Goal: Task Accomplishment & Management: Manage account settings

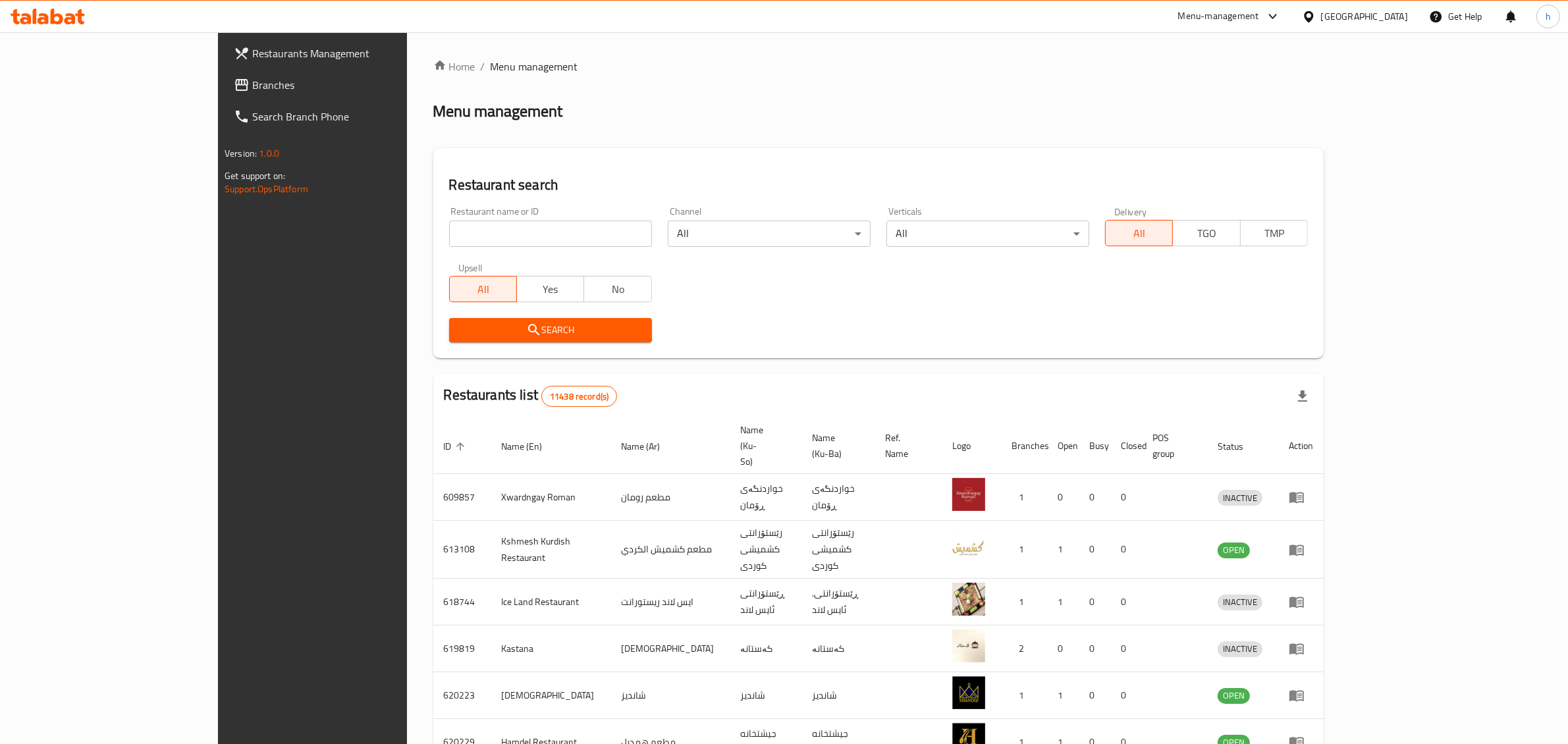
click at [498, 238] on input "search" at bounding box center [550, 234] width 203 height 26
click at [252, 82] on span "Branches" at bounding box center [361, 85] width 218 height 16
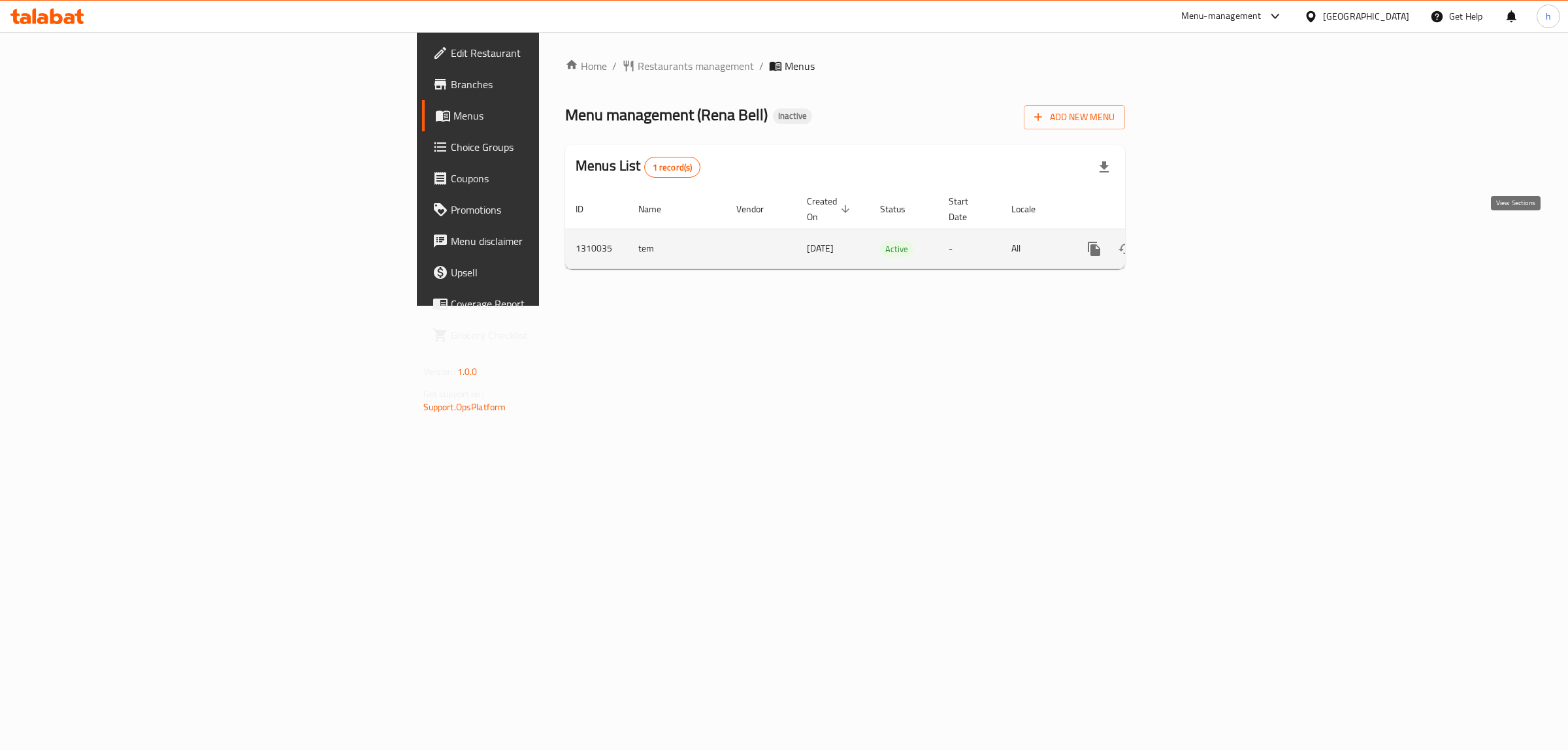
click at [1204, 246] on link "enhanced table" at bounding box center [1189, 249] width 31 height 31
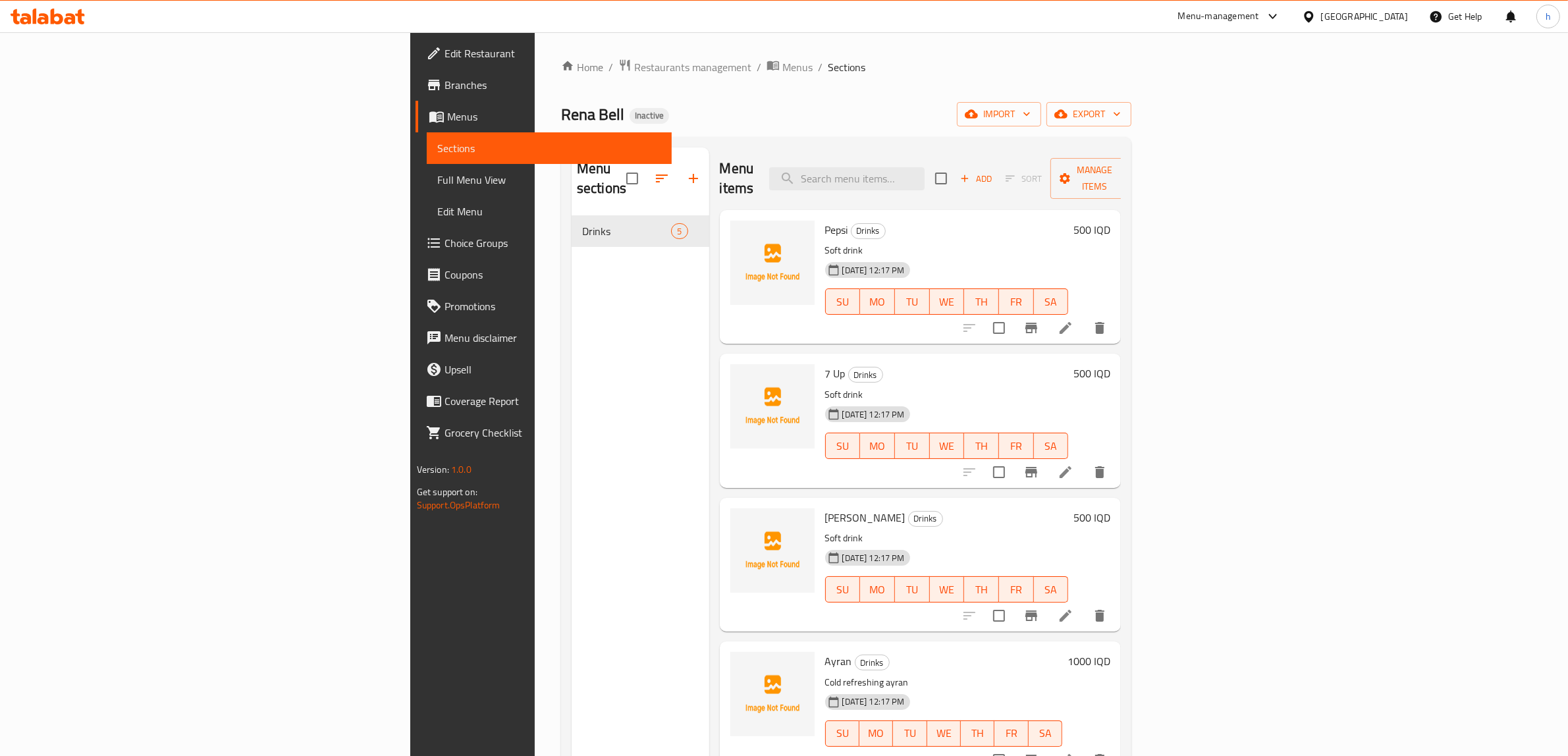
click at [1131, 97] on div "Home / Restaurants management / Menus / Sections Rena Bell Inactive import expo…" at bounding box center [846, 486] width 570 height 856
click at [1031, 114] on span "import" at bounding box center [999, 115] width 63 height 16
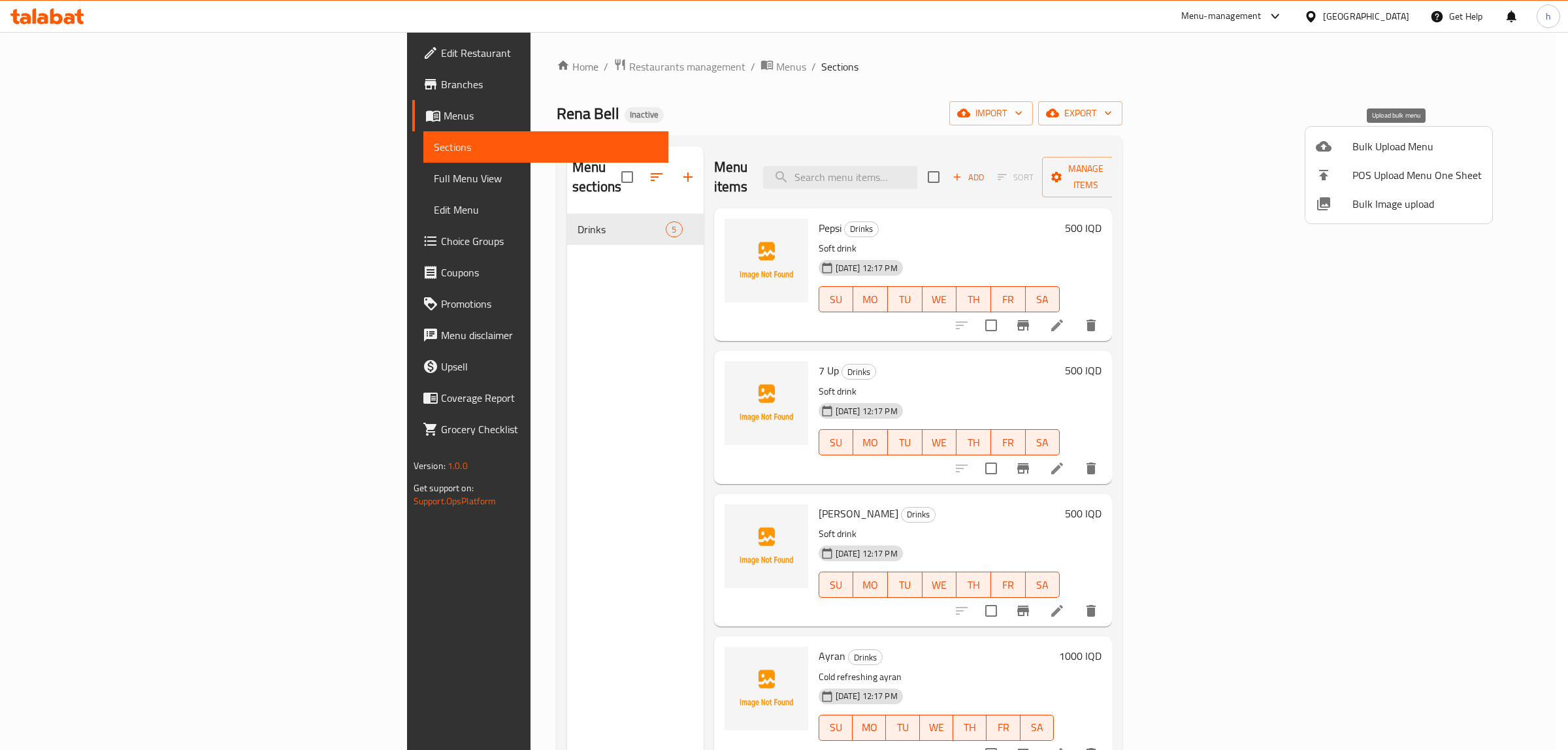
click at [1369, 152] on span "Bulk Upload Menu" at bounding box center [1417, 146] width 129 height 16
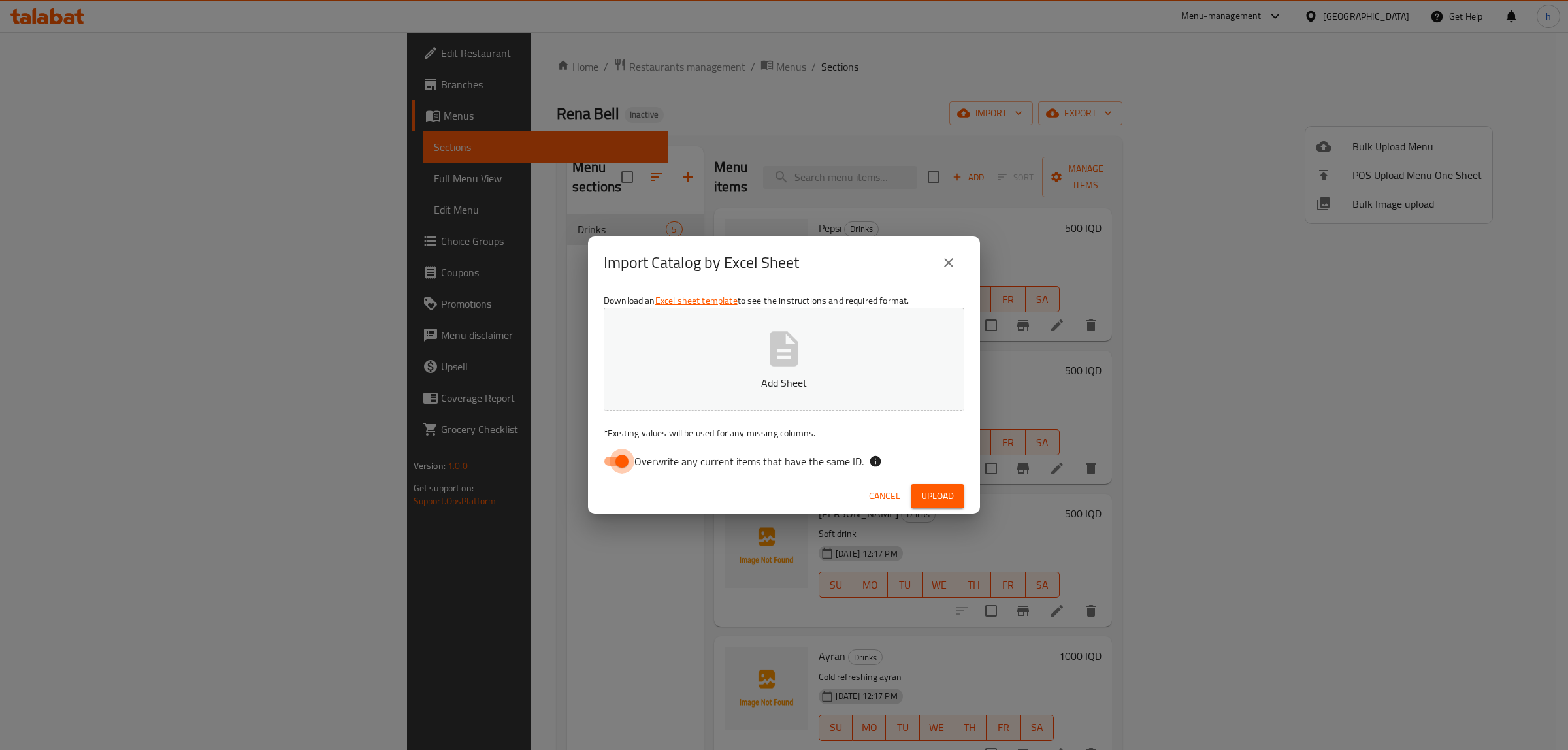
click at [634, 465] on input "Overwrite any current items that have the same ID." at bounding box center [621, 461] width 74 height 25
checkbox input "false"
click at [929, 494] on span "Upload" at bounding box center [938, 496] width 33 height 16
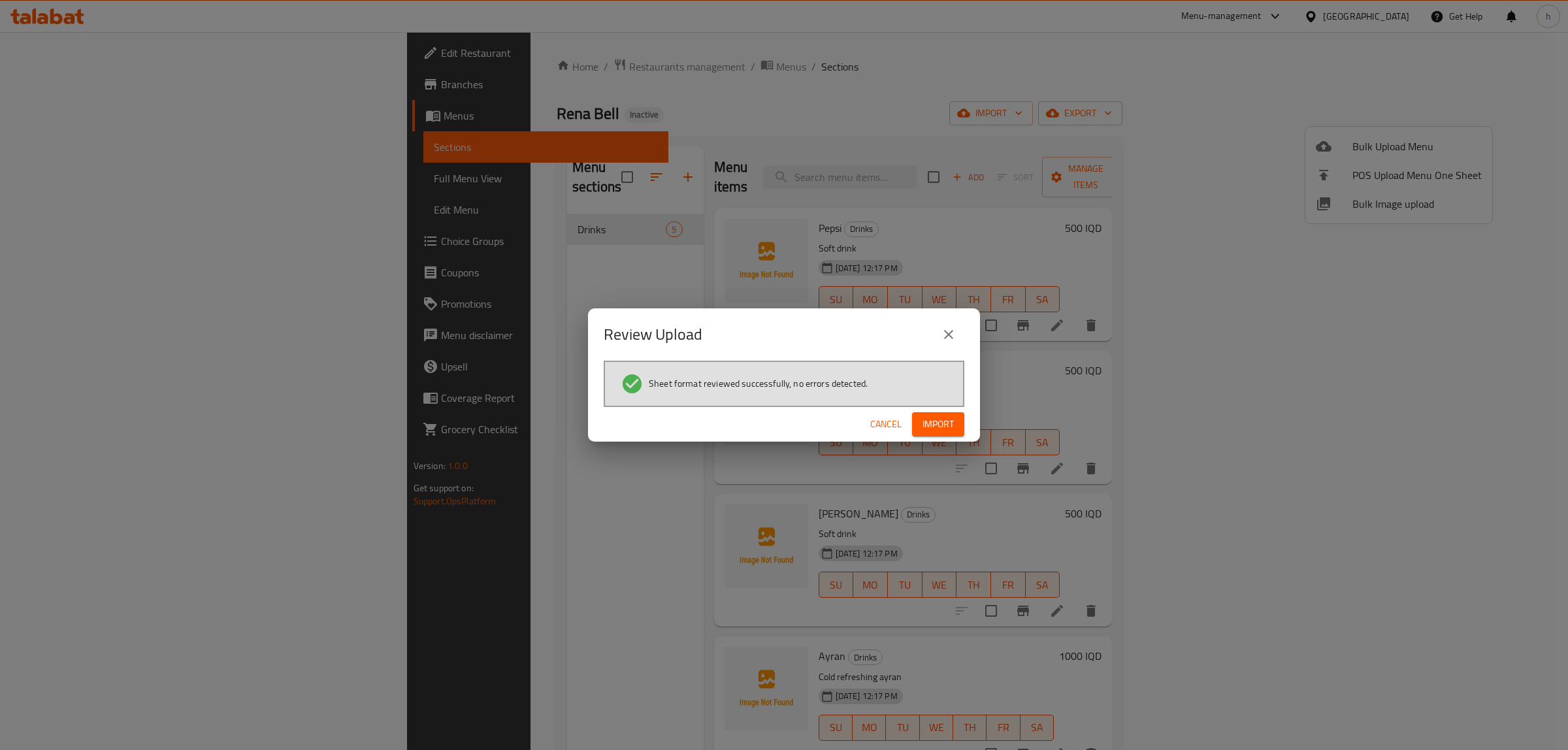
click at [925, 419] on span "Import" at bounding box center [938, 424] width 31 height 16
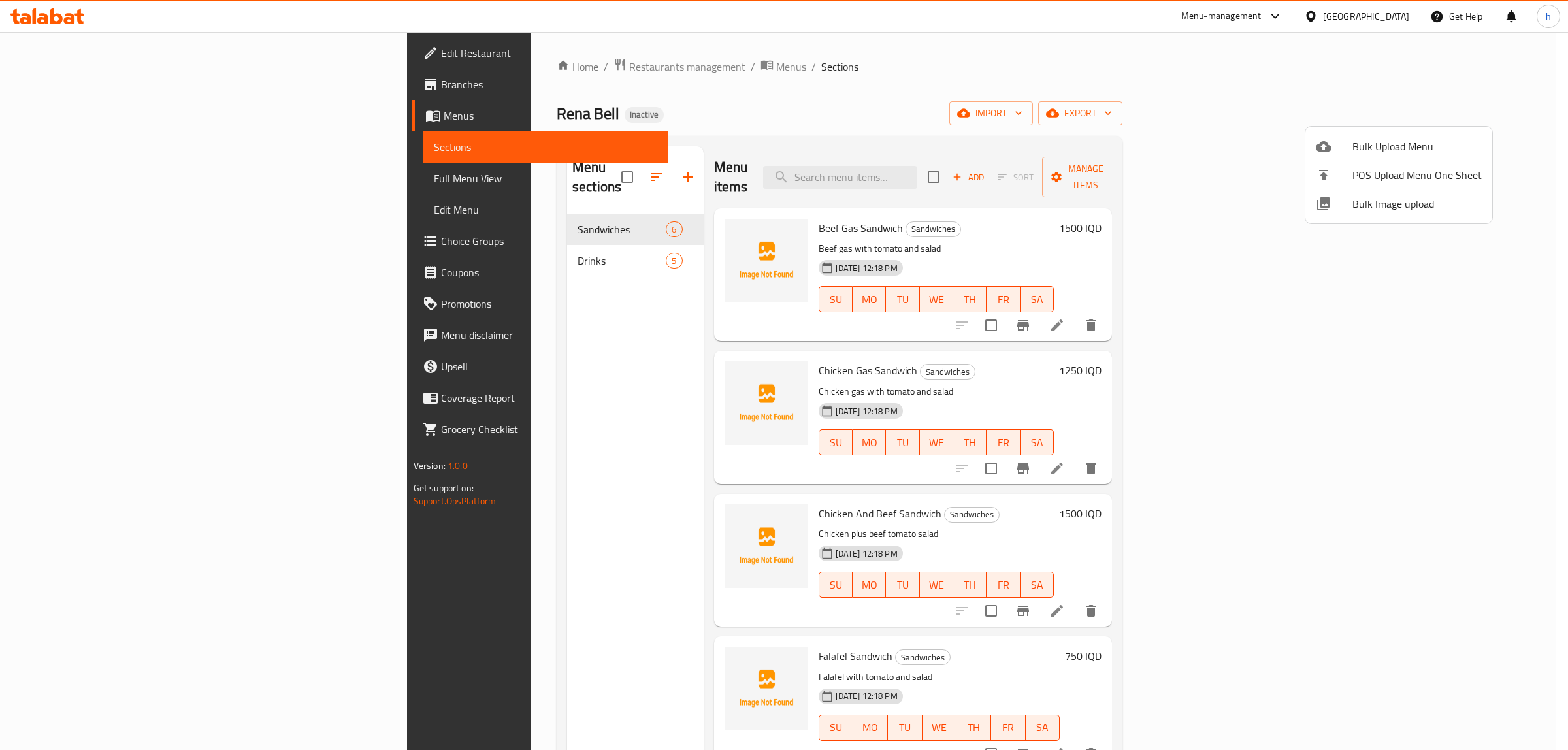
click at [149, 175] on div at bounding box center [784, 375] width 1568 height 750
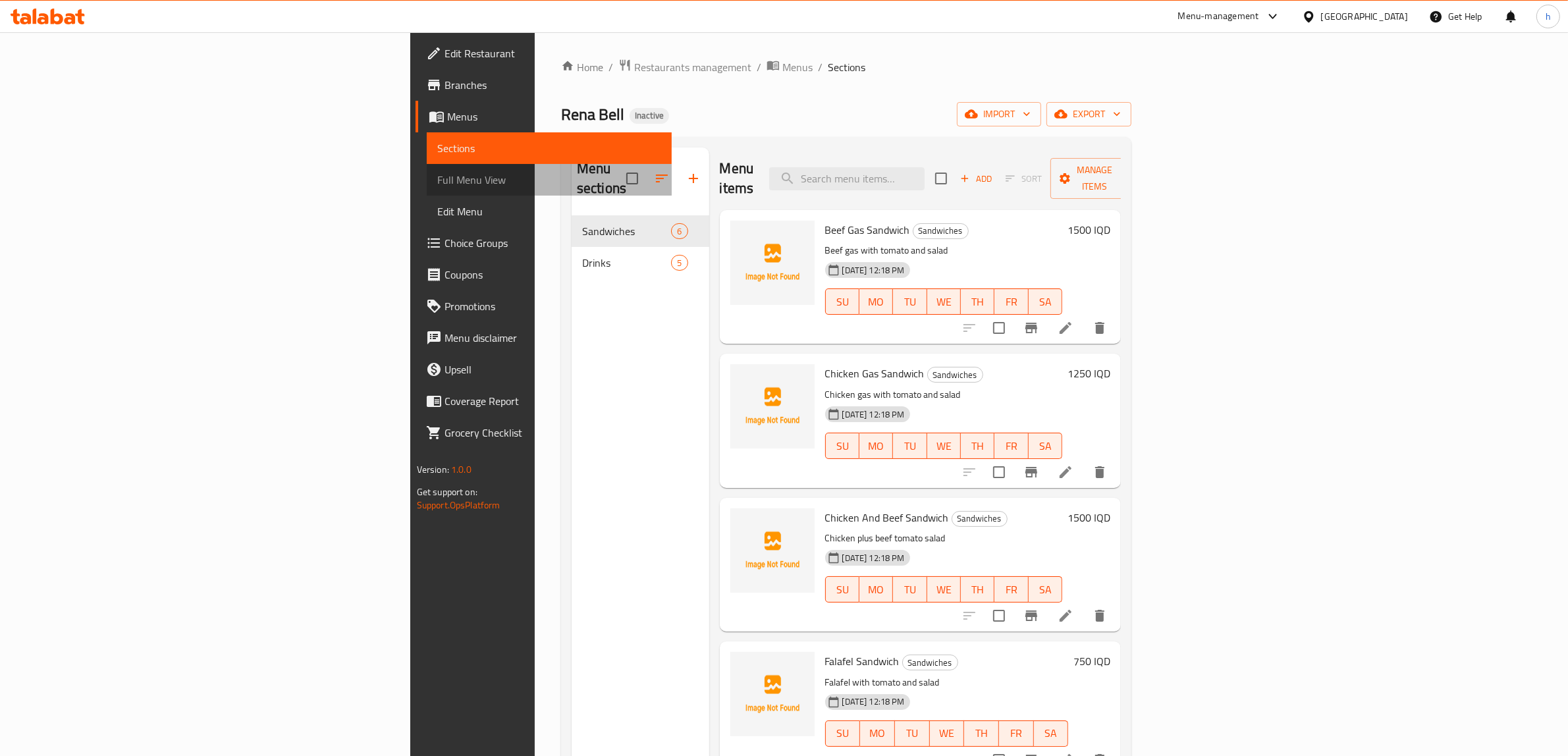
click at [438, 176] on span "Full Menu View" at bounding box center [550, 180] width 225 height 16
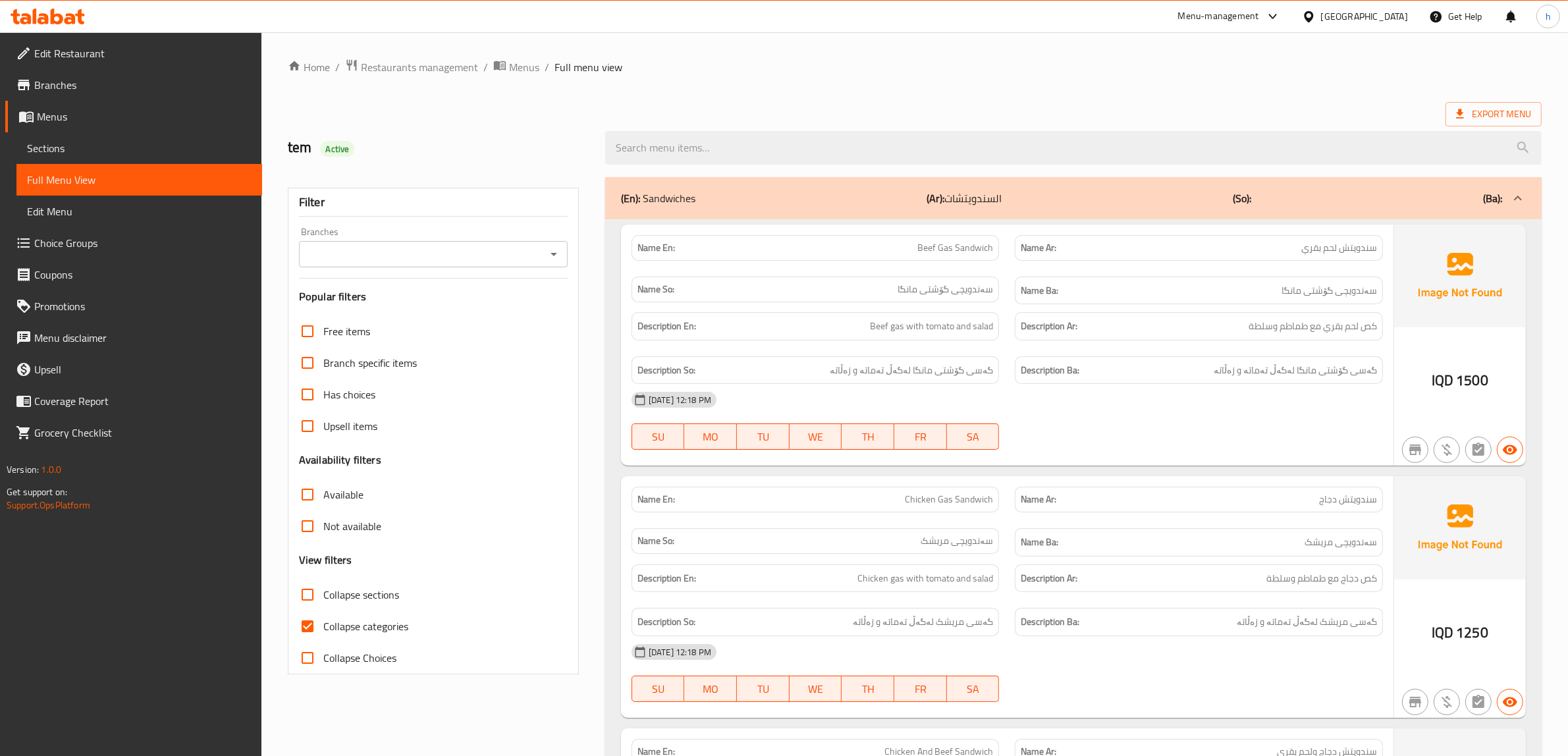
click at [552, 249] on icon "Open" at bounding box center [554, 254] width 16 height 16
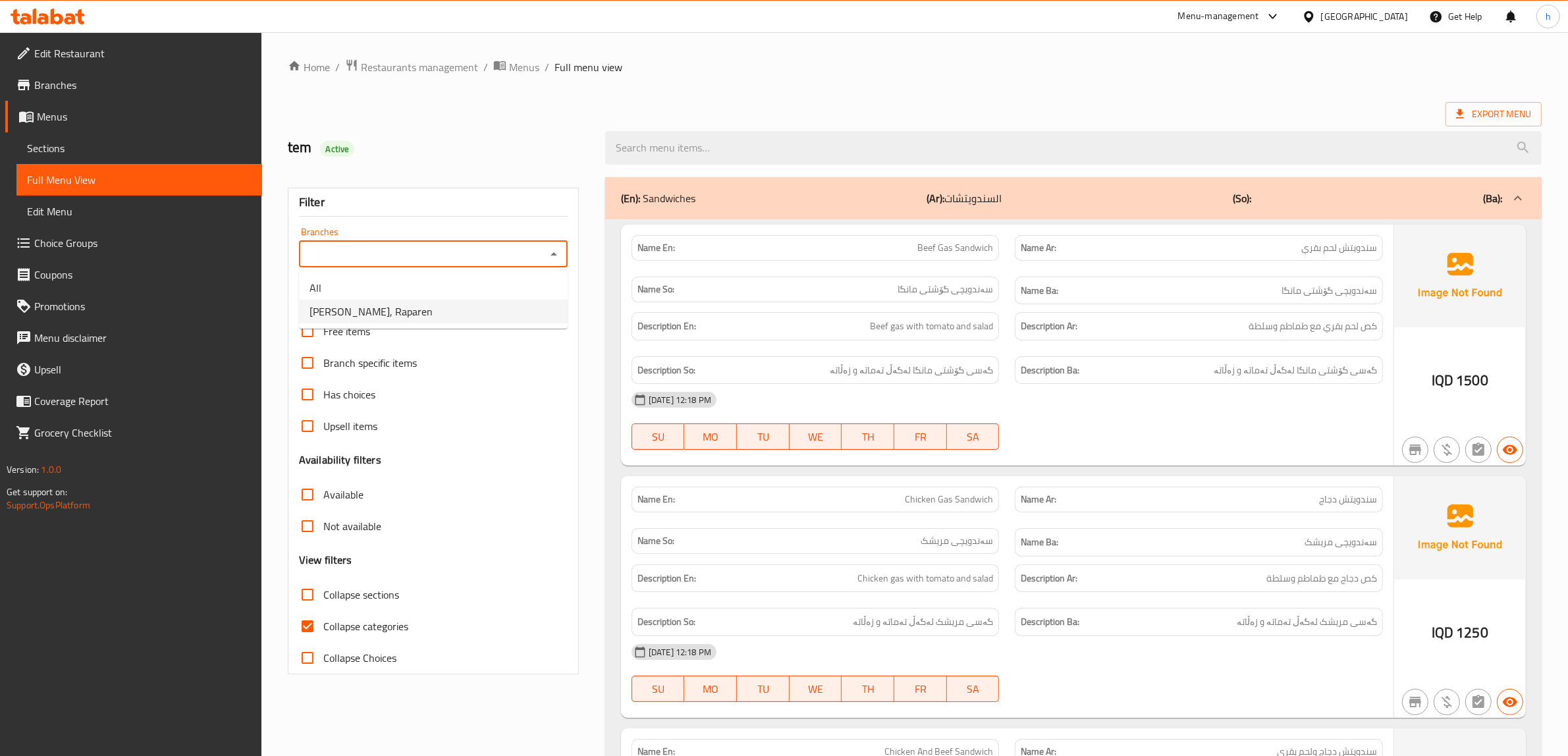
click at [307, 630] on input "Collapse categories" at bounding box center [307, 627] width 31 height 31
checkbox input "false"
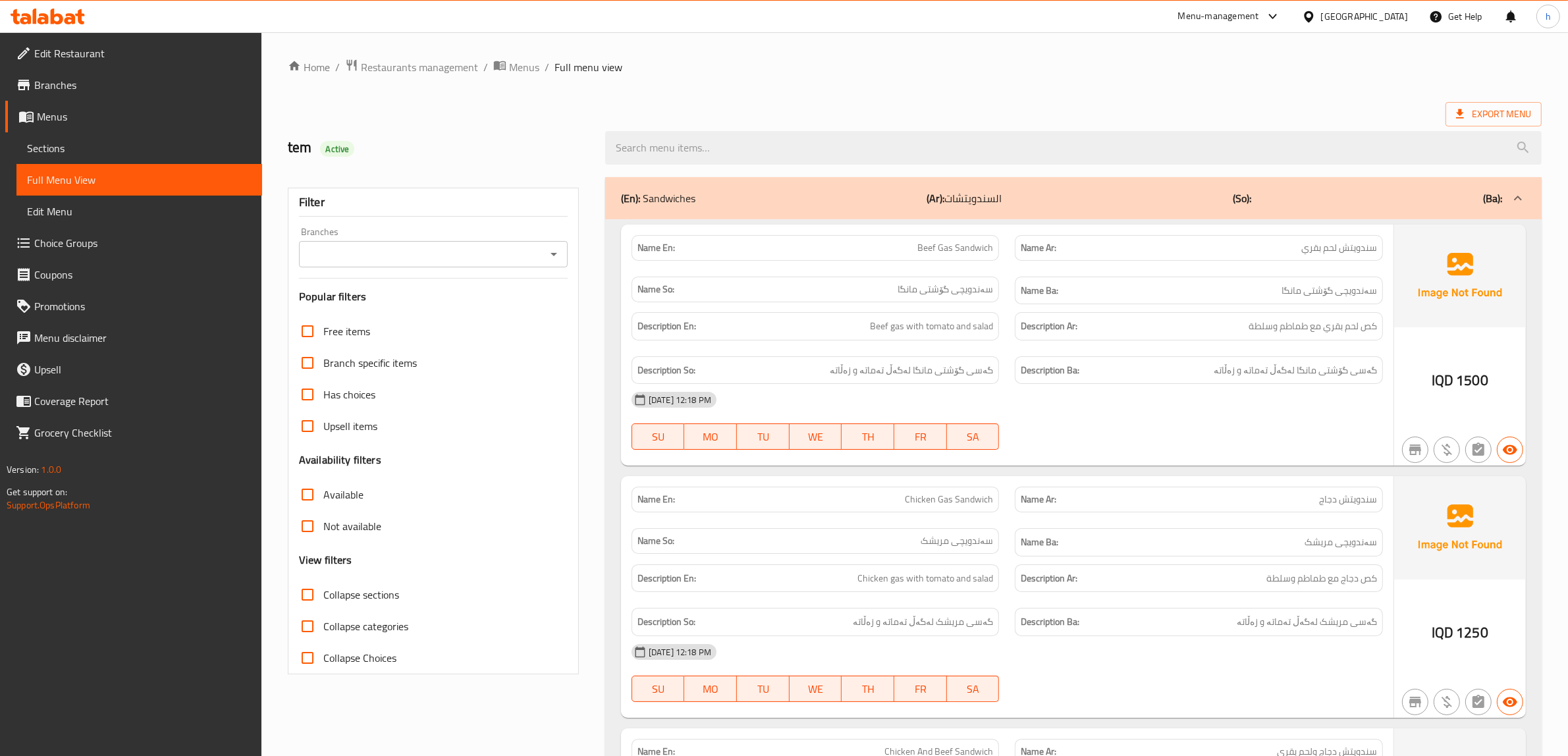
click at [550, 251] on icon "Open" at bounding box center [554, 254] width 16 height 16
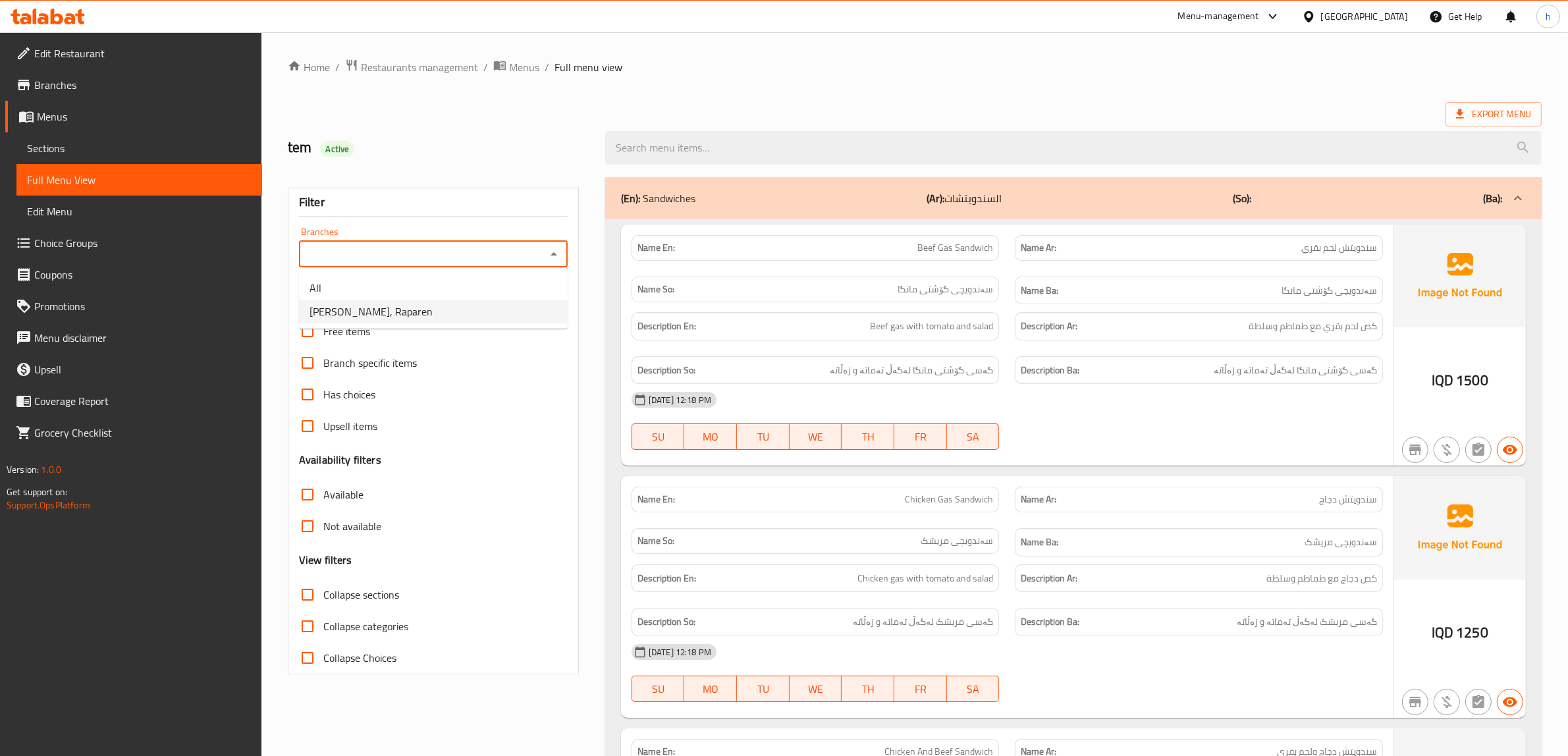
click at [438, 311] on li "Rena Bell, Raparen" at bounding box center [433, 312] width 269 height 24
type input "Rena Bell, Raparen"
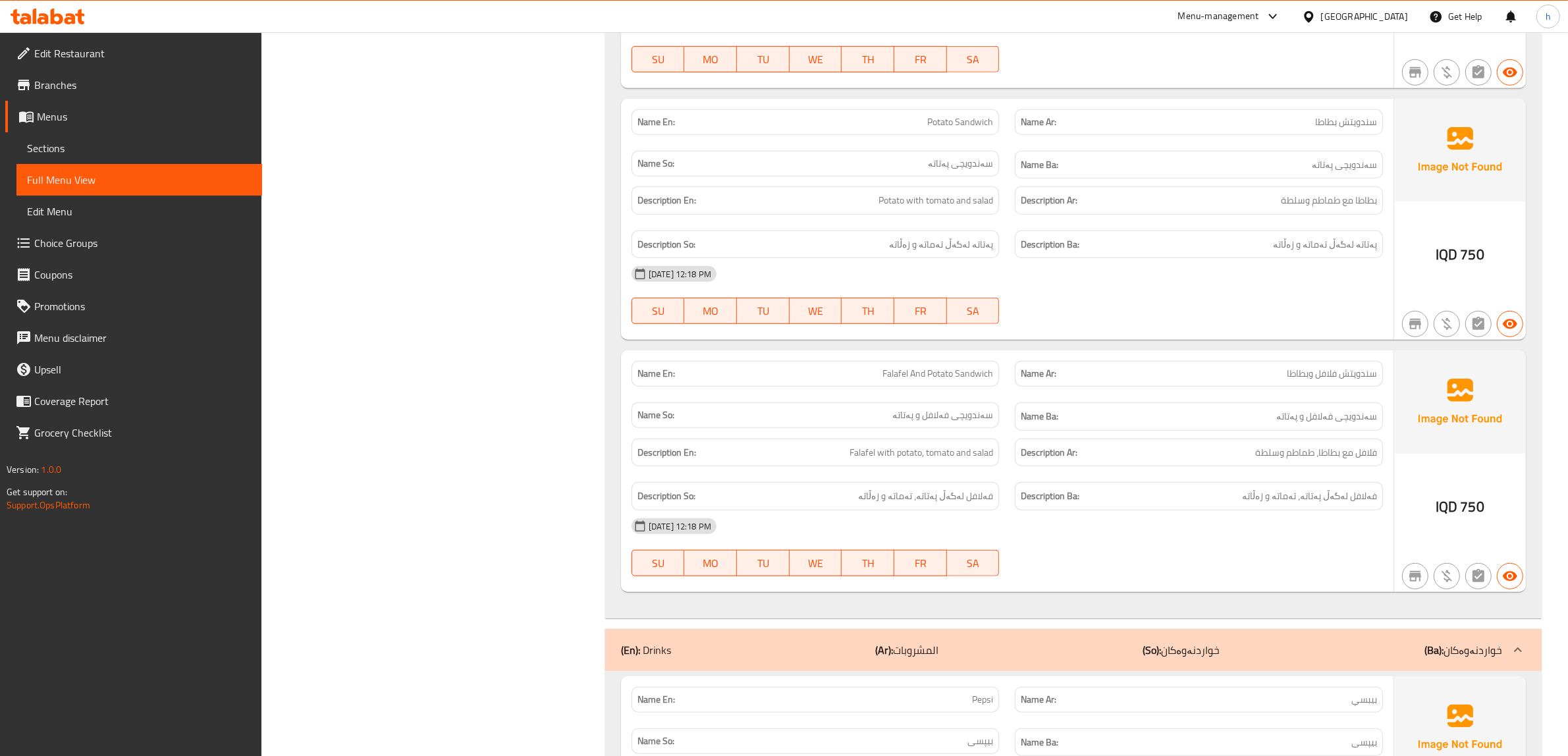
scroll to position [1381, 0]
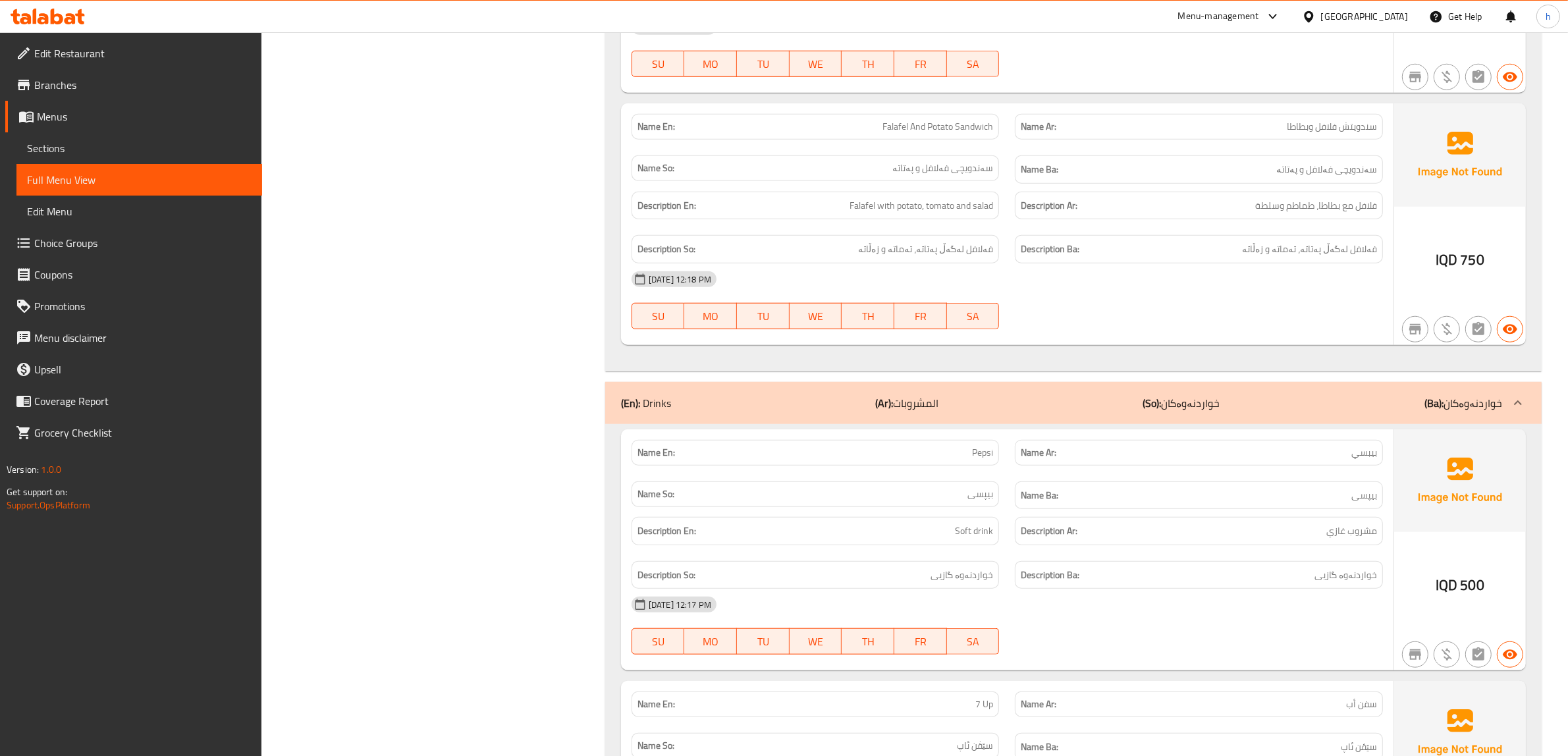
click at [982, 402] on div "(En): Drinks (Ar): المشروبات (So): خواردنەوەکان (Ba): خواردنەوەکان" at bounding box center [1061, 403] width 881 height 16
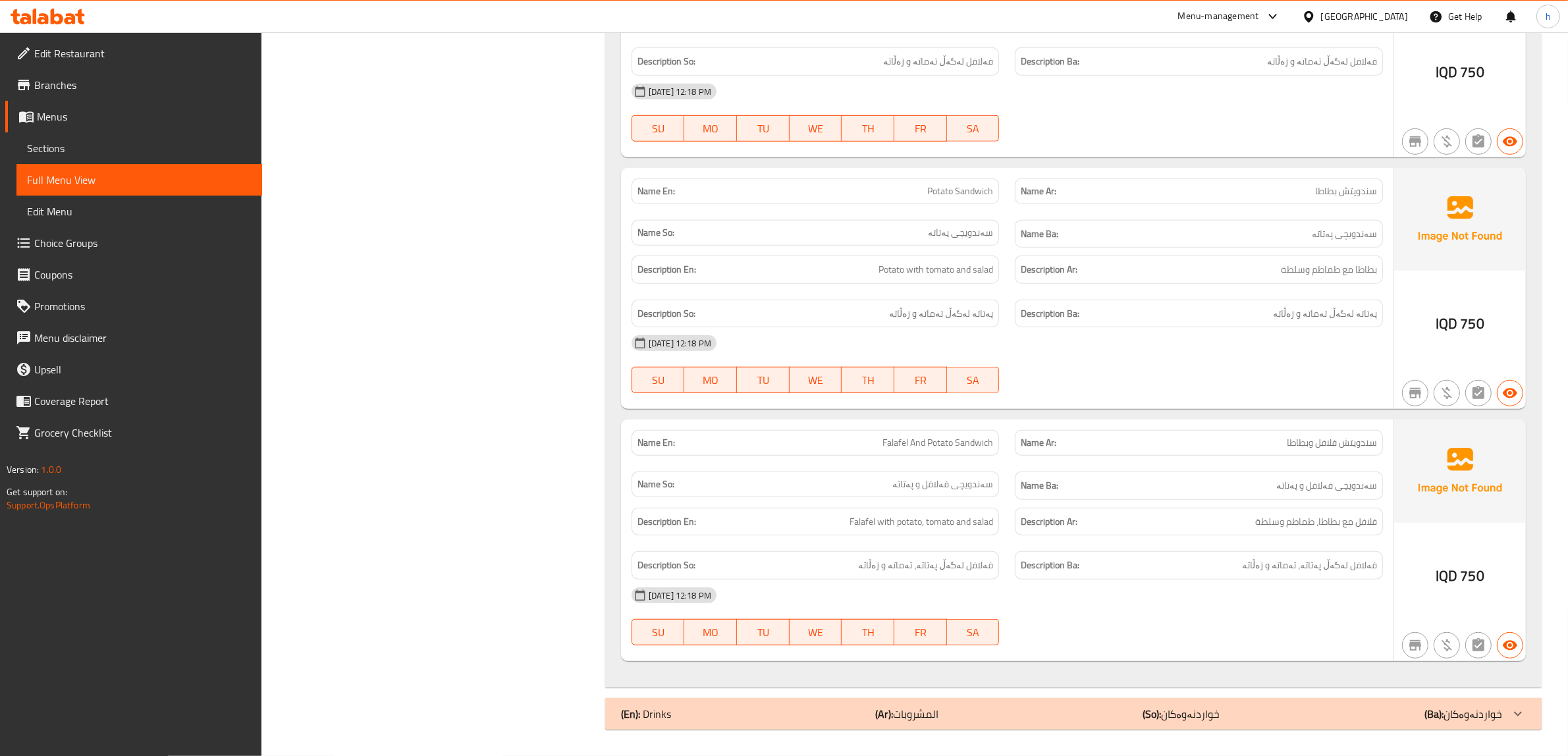
click at [982, 420] on div "Name En: Falafel And Potato Sandwich Name Ar: سندويتش فلافل وبطاطا Name So: سەن…" at bounding box center [1007, 540] width 772 height 242
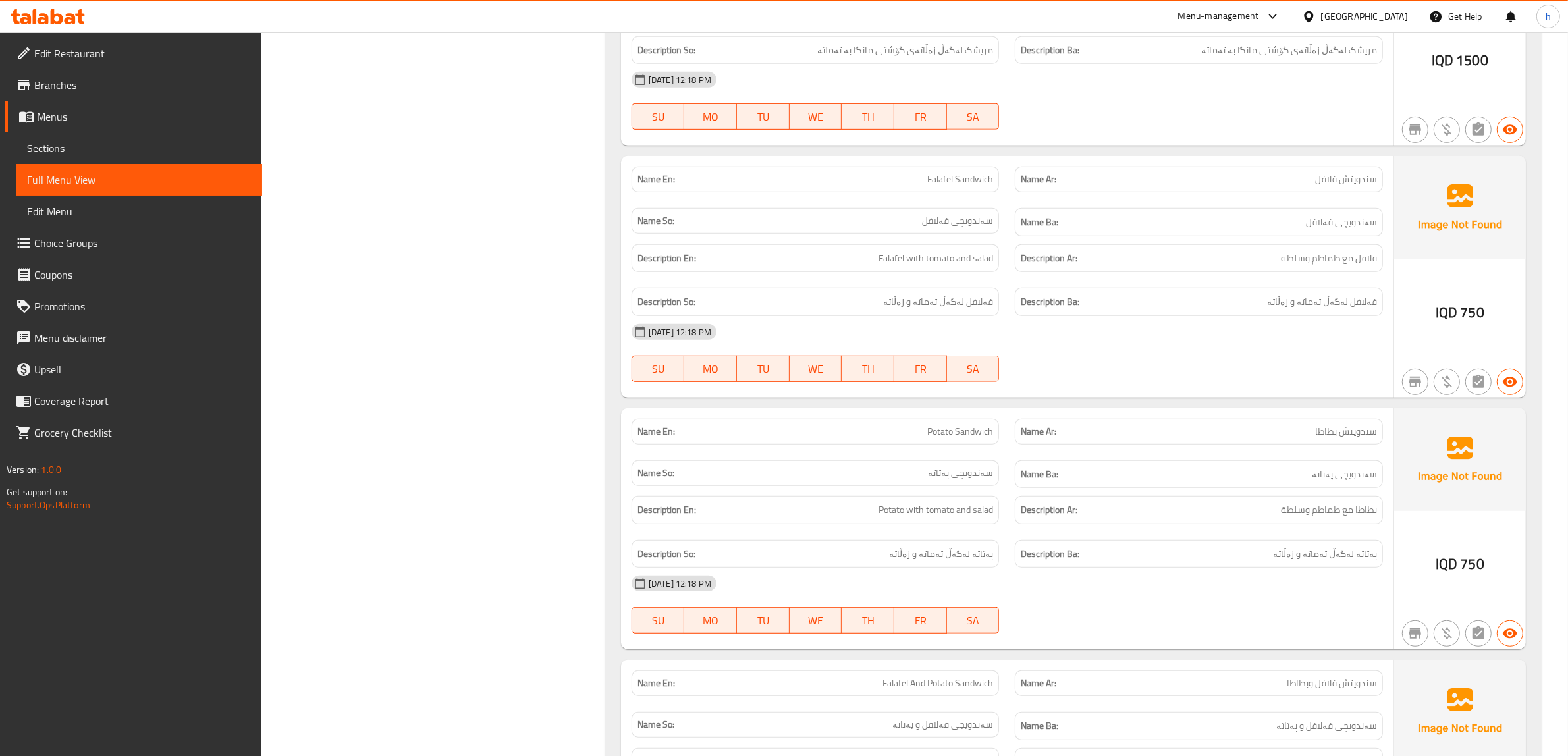
scroll to position [0, 0]
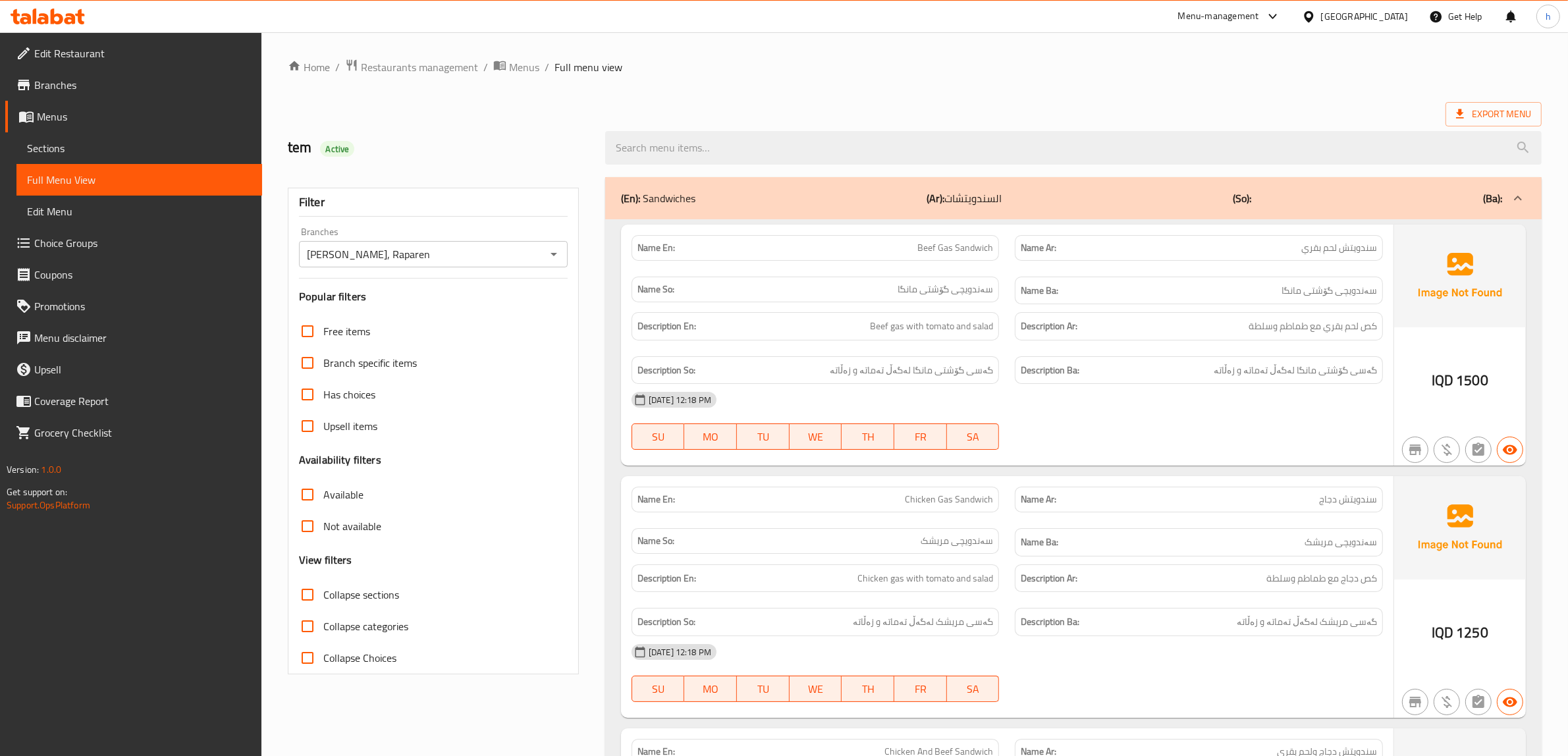
click at [44, 148] on span "Sections" at bounding box center [139, 148] width 225 height 16
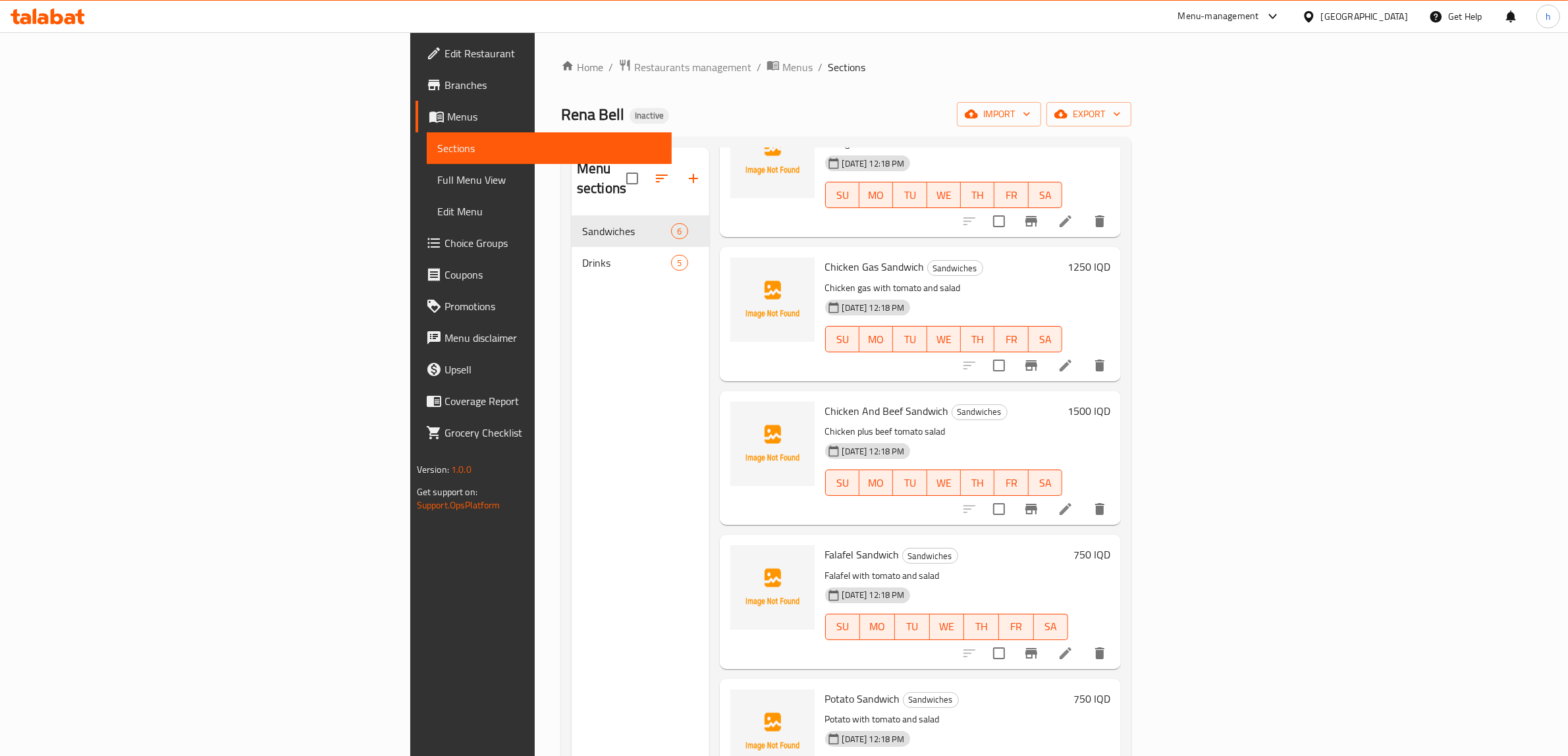
scroll to position [139, 0]
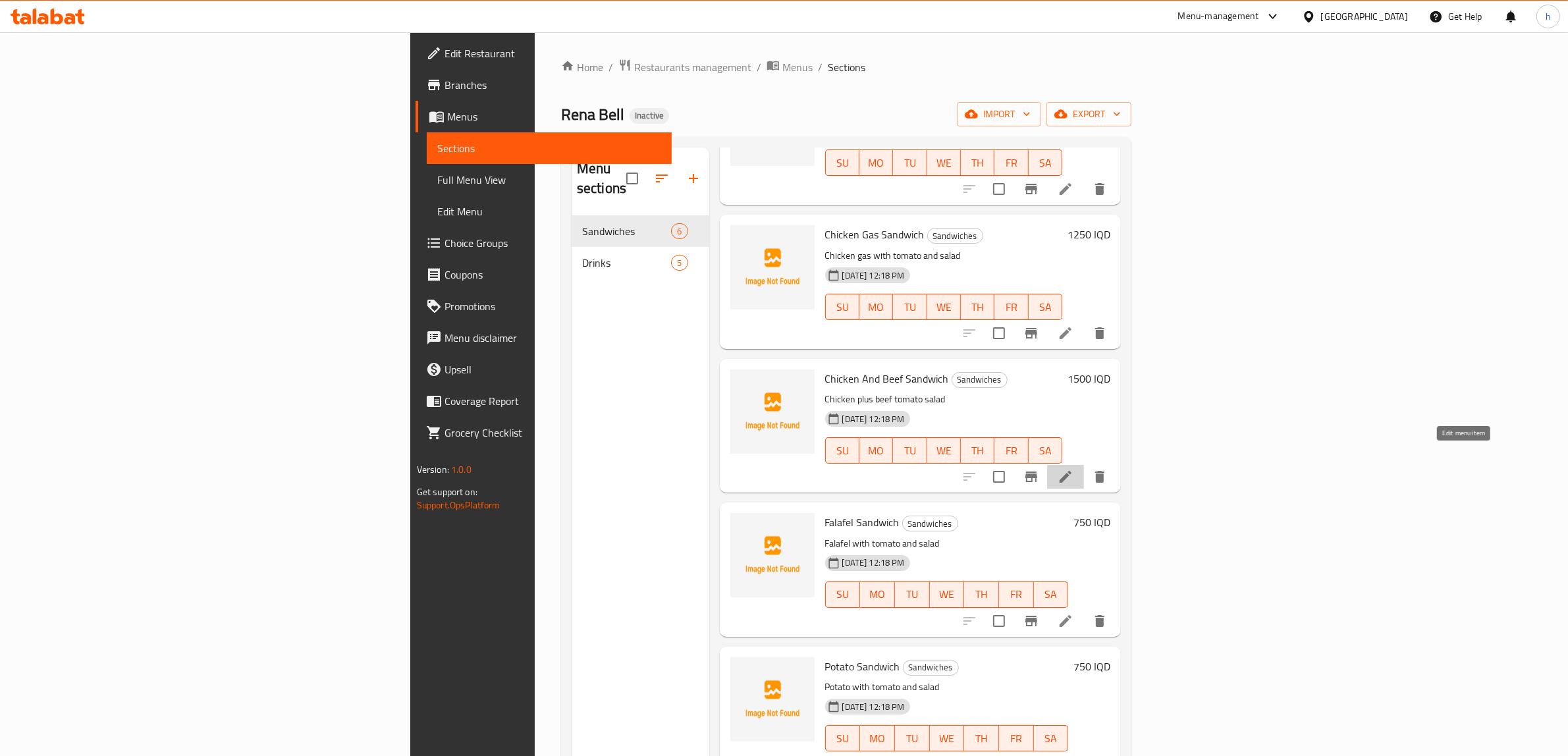
click at [1074, 469] on icon at bounding box center [1065, 477] width 16 height 16
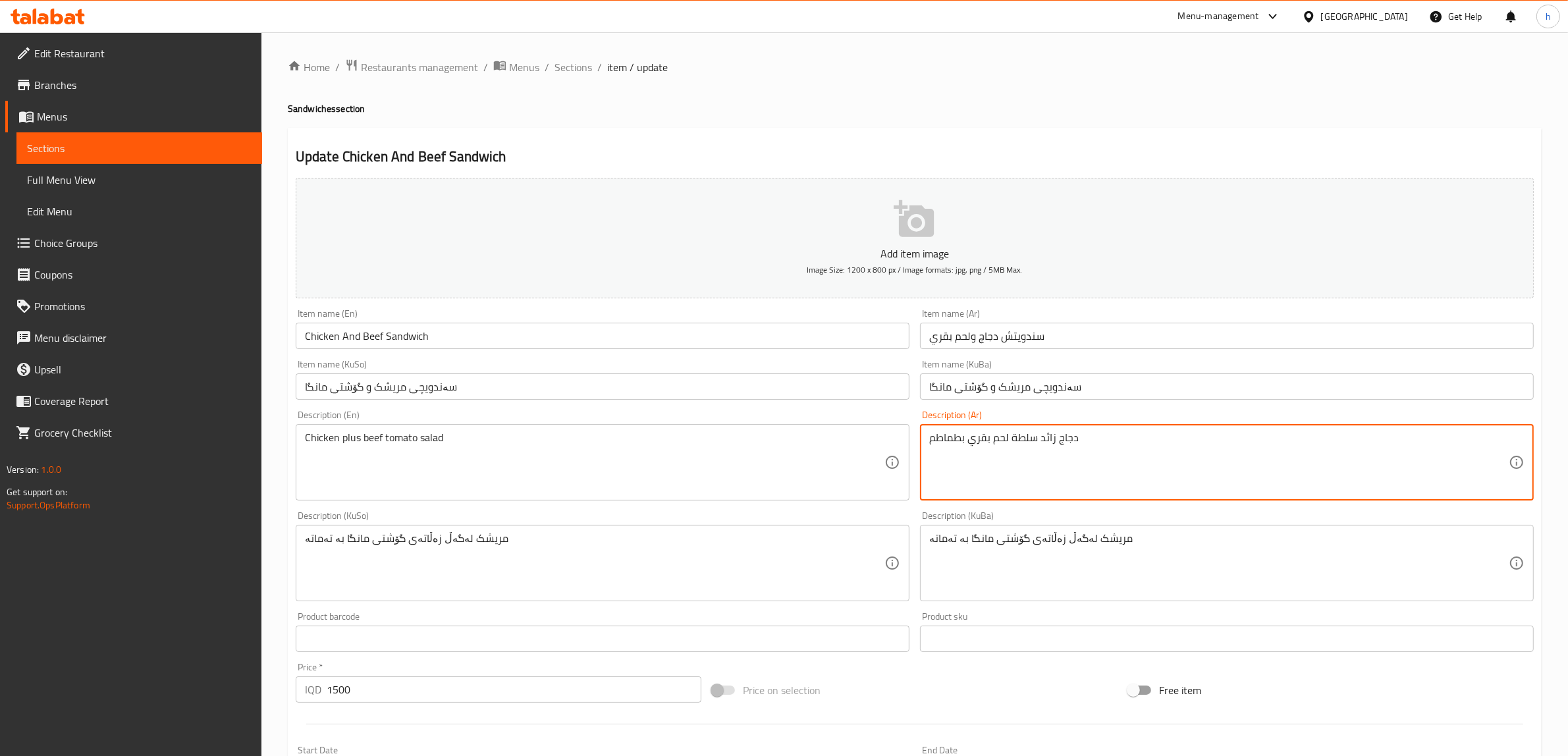
click at [1046, 439] on textarea "دجاج زائد سلطة لحم بقري بطماطم" at bounding box center [1219, 463] width 579 height 63
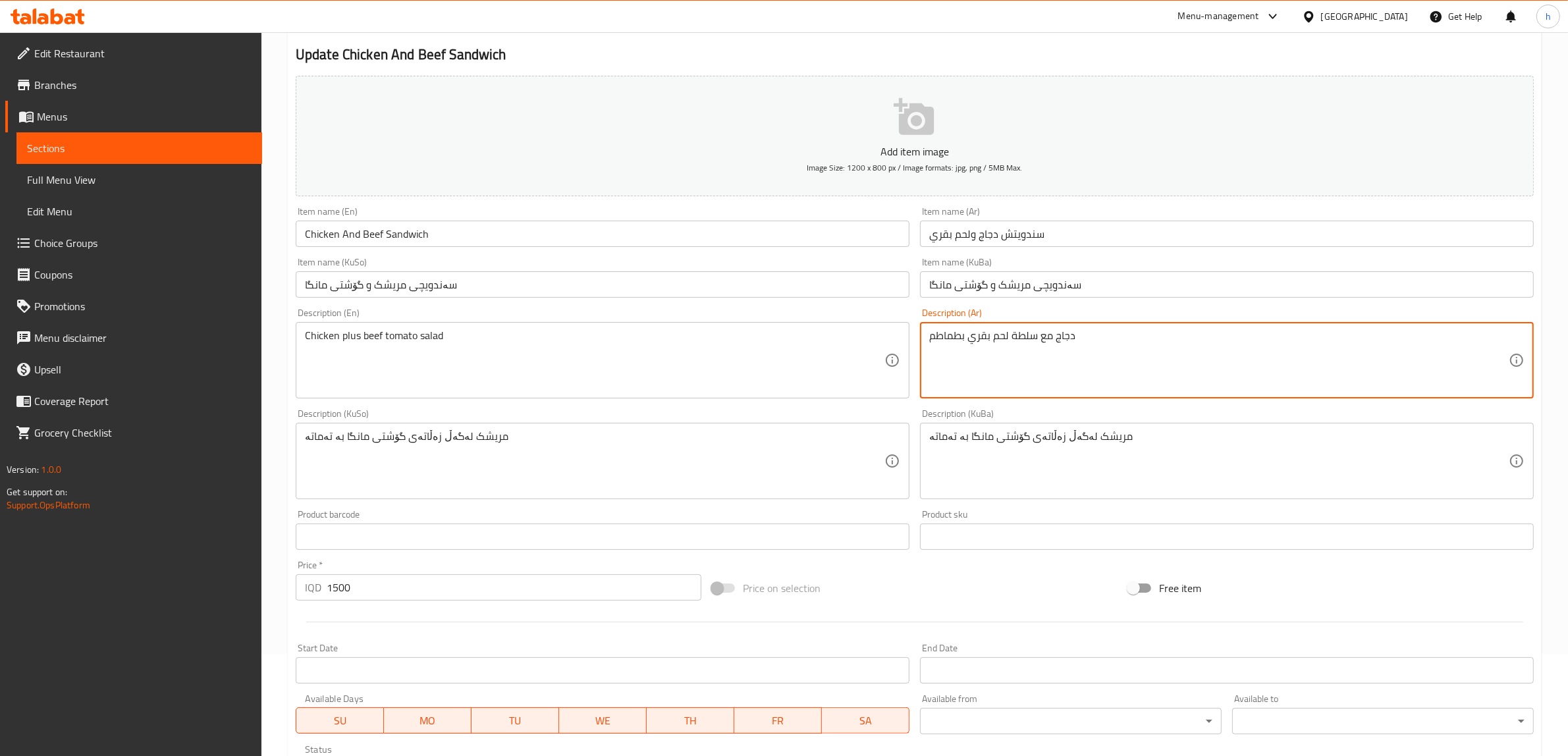
scroll to position [323, 0]
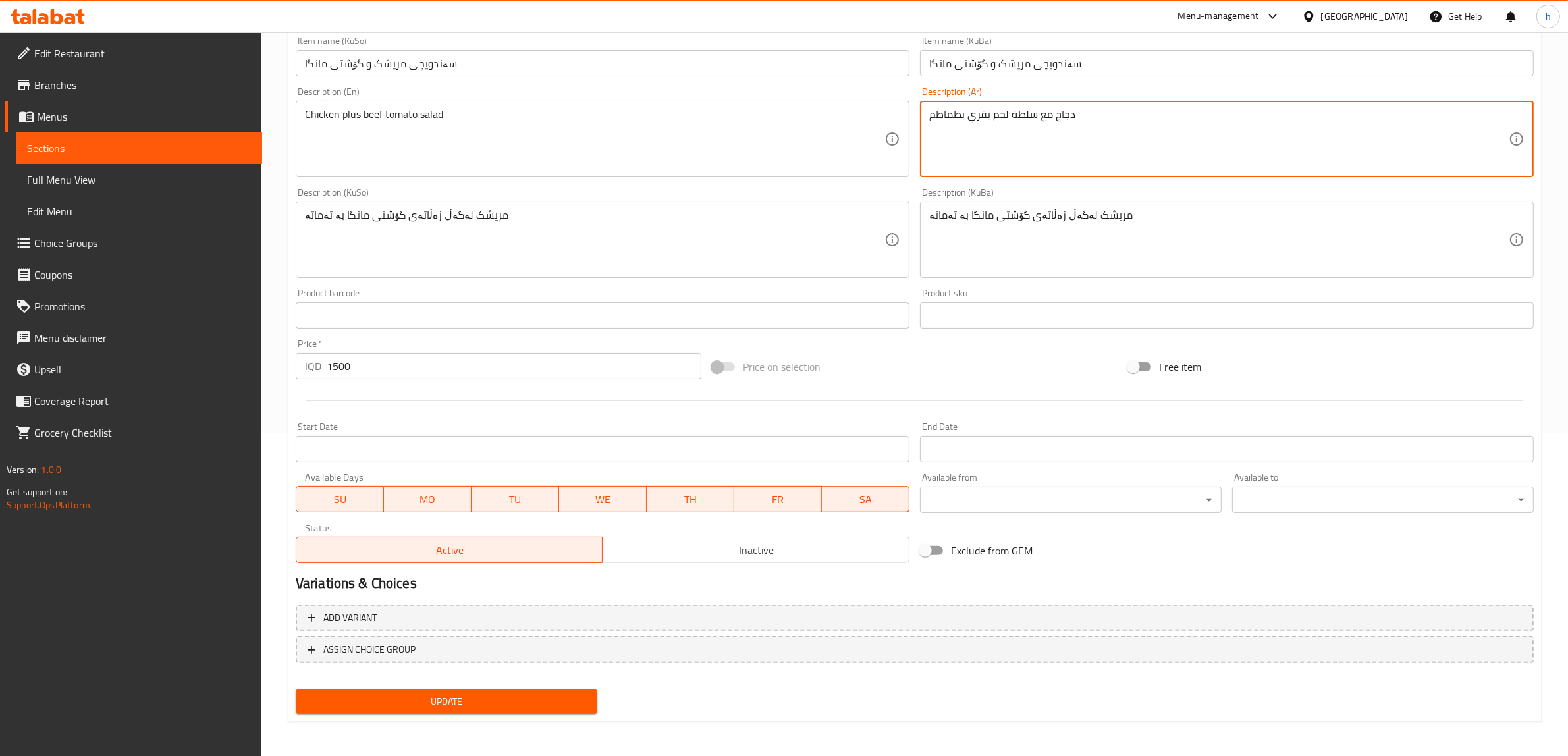
type textarea "دجاج مع سلطة لحم بقري بطماطم"
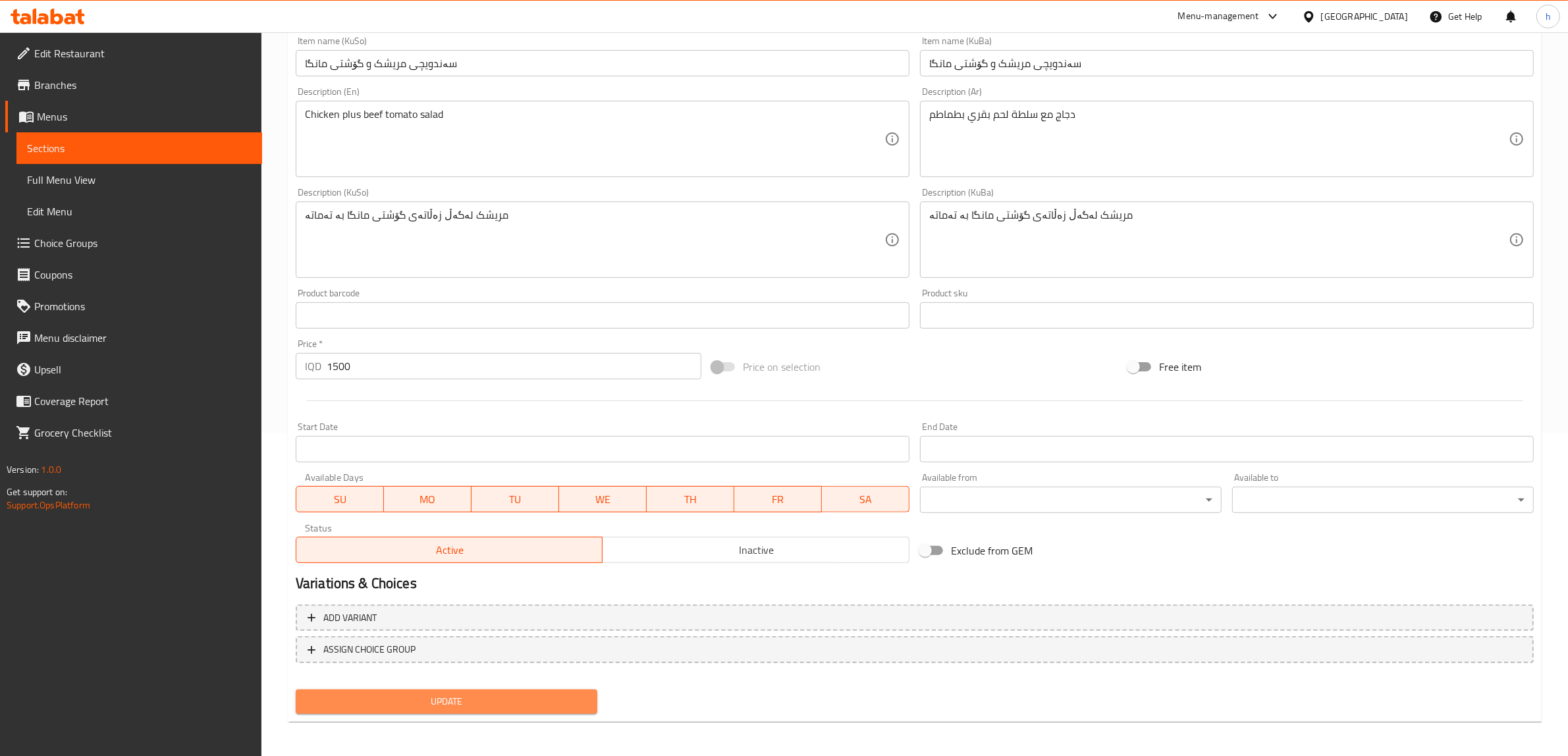
click at [545, 694] on span "Update" at bounding box center [447, 702] width 280 height 16
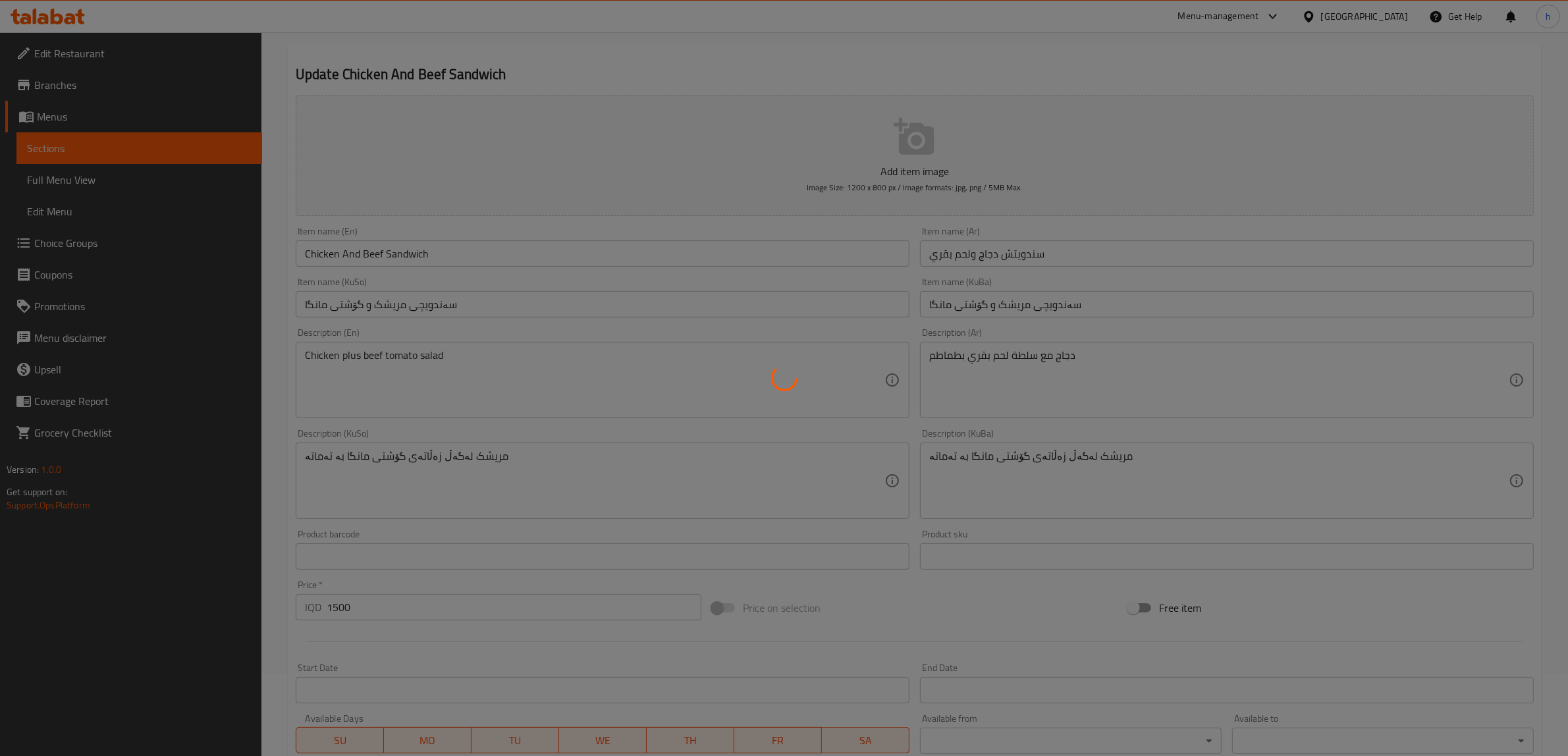
scroll to position [77, 0]
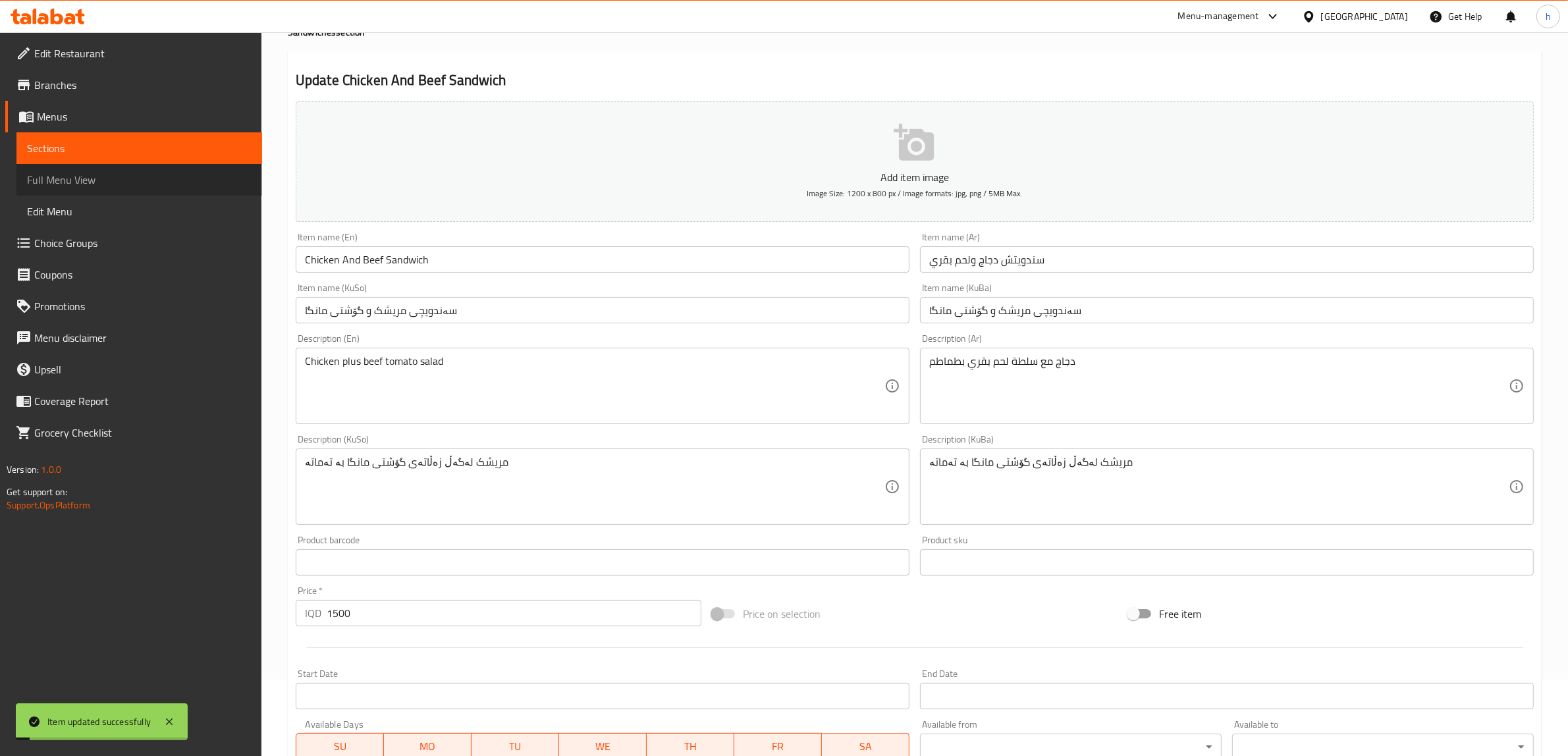
click at [106, 182] on span "Full Menu View" at bounding box center [139, 180] width 225 height 16
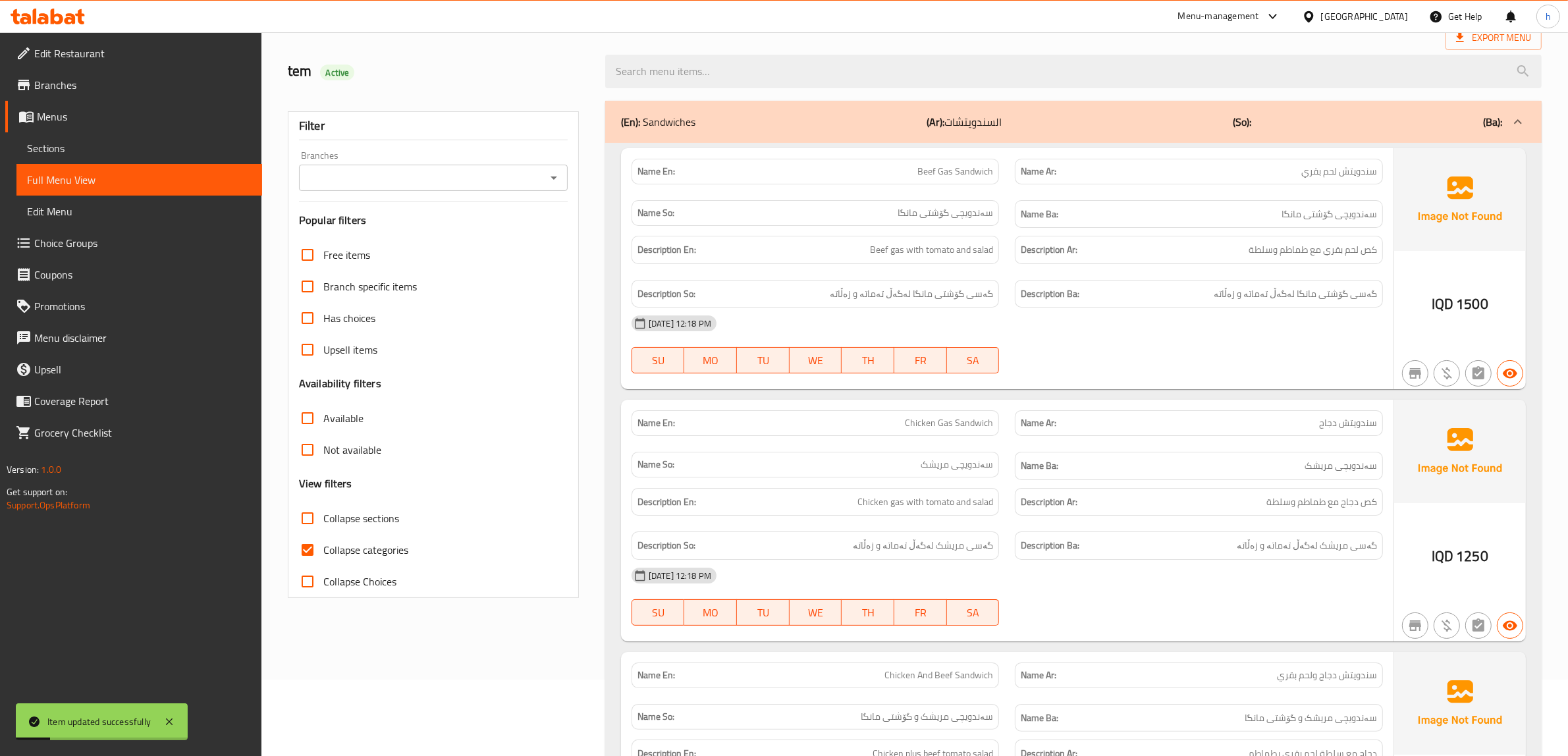
click at [302, 543] on input "Collapse categories" at bounding box center [307, 550] width 31 height 31
checkbox input "false"
click at [547, 179] on icon "Open" at bounding box center [554, 177] width 16 height 16
click at [462, 245] on li "Rena Bell, Raparen" at bounding box center [433, 235] width 269 height 24
type input "Rena Bell, Raparen"
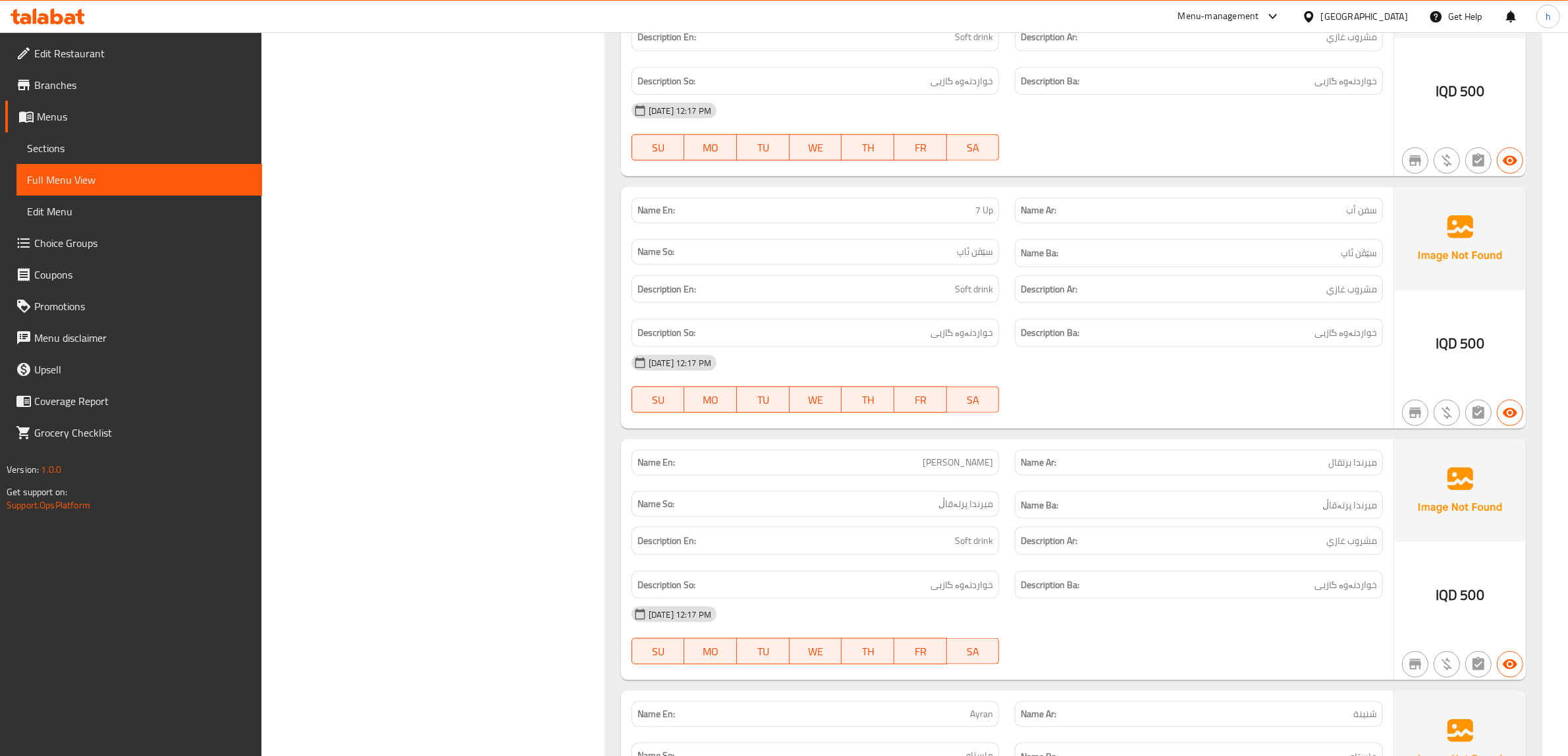
scroll to position [1381, 0]
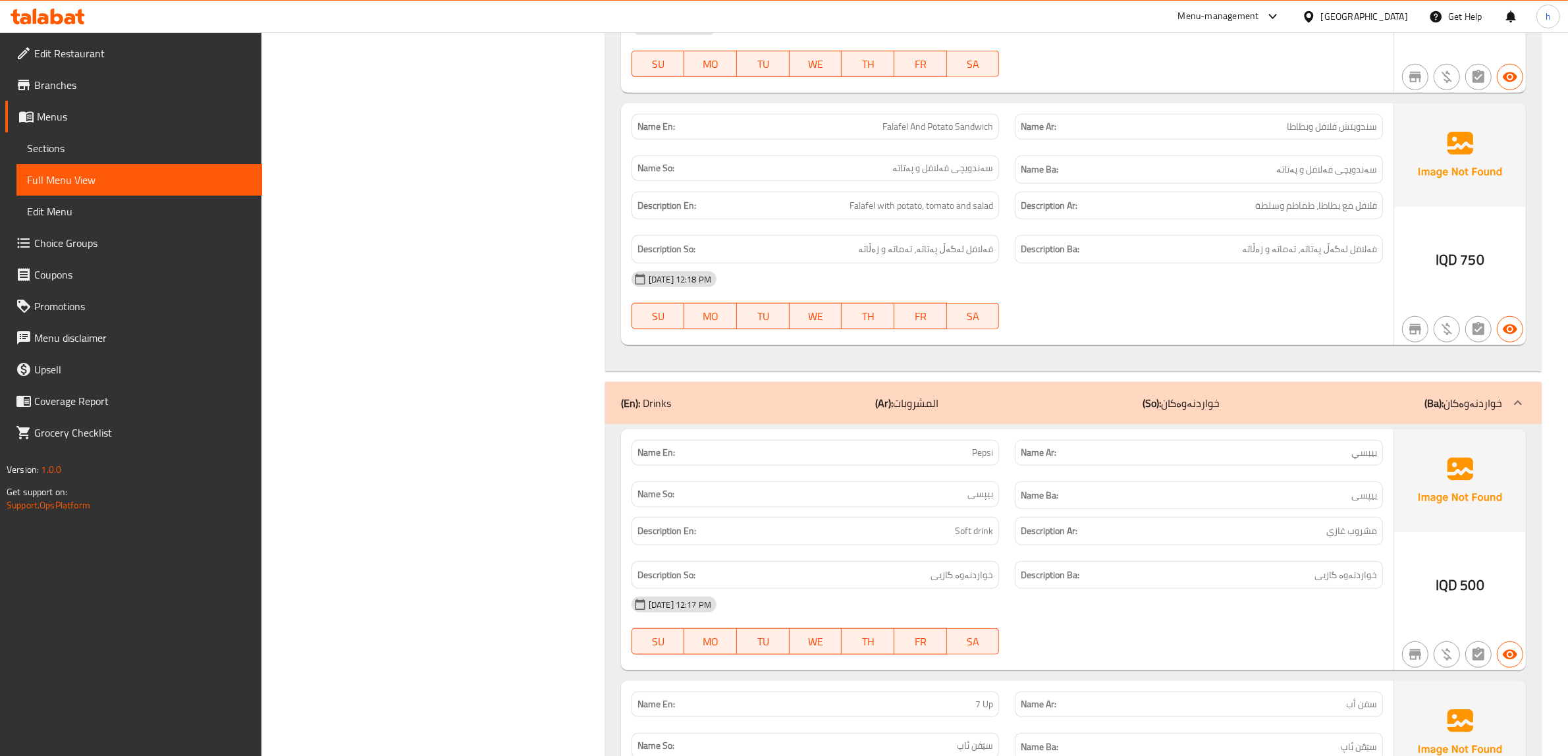
click at [884, 406] on b "(Ar):" at bounding box center [884, 403] width 18 height 20
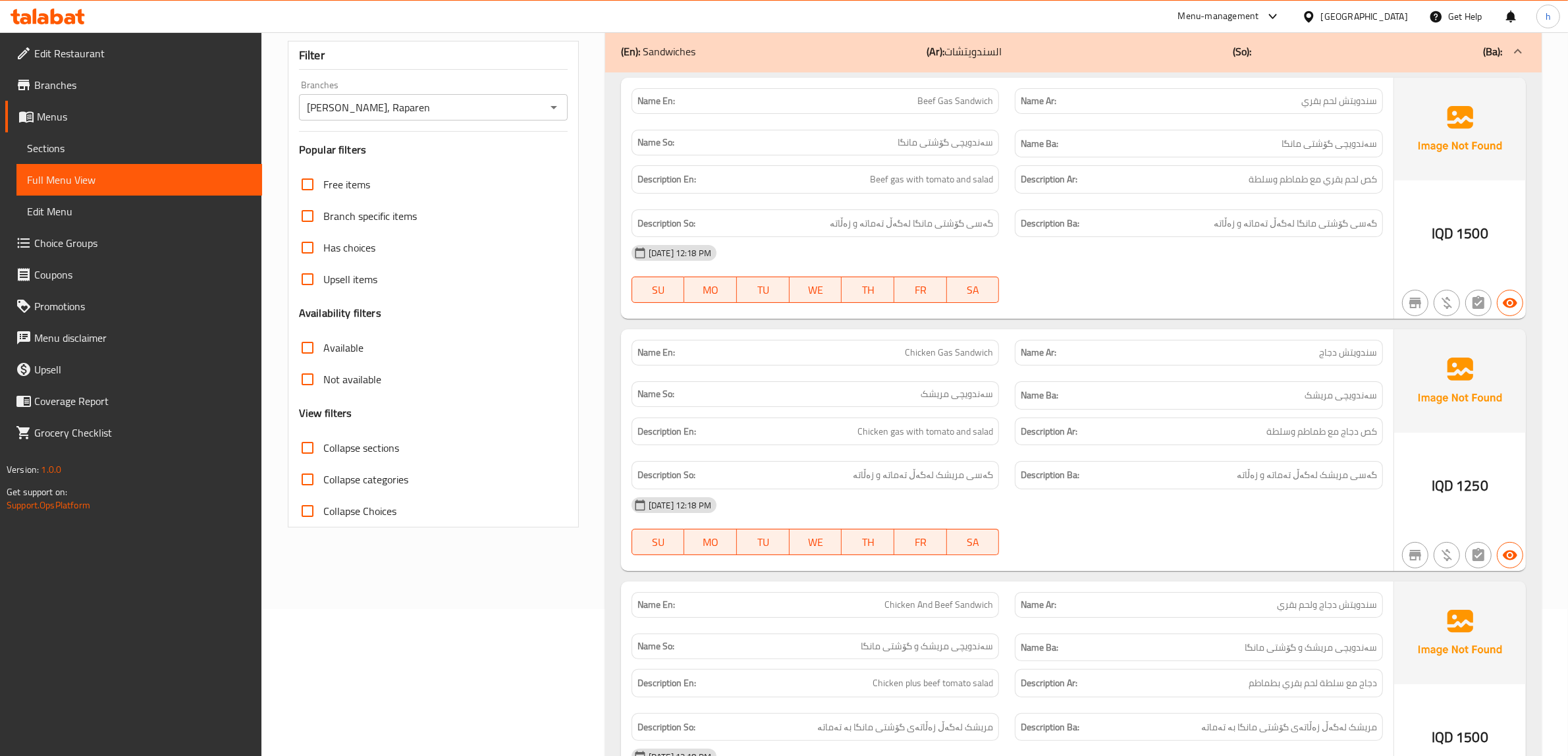
scroll to position [83, 0]
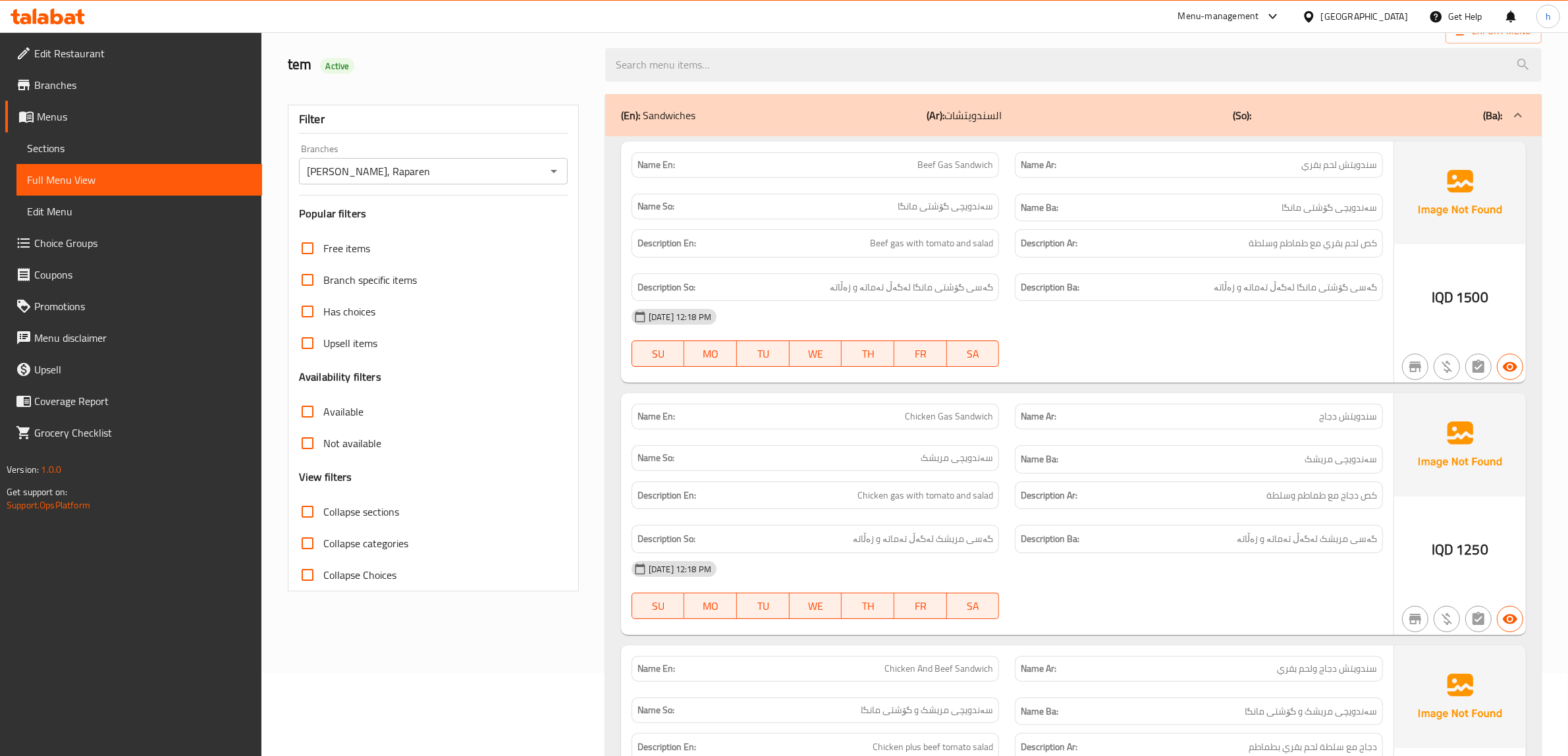
click at [43, 142] on span "Sections" at bounding box center [139, 148] width 225 height 16
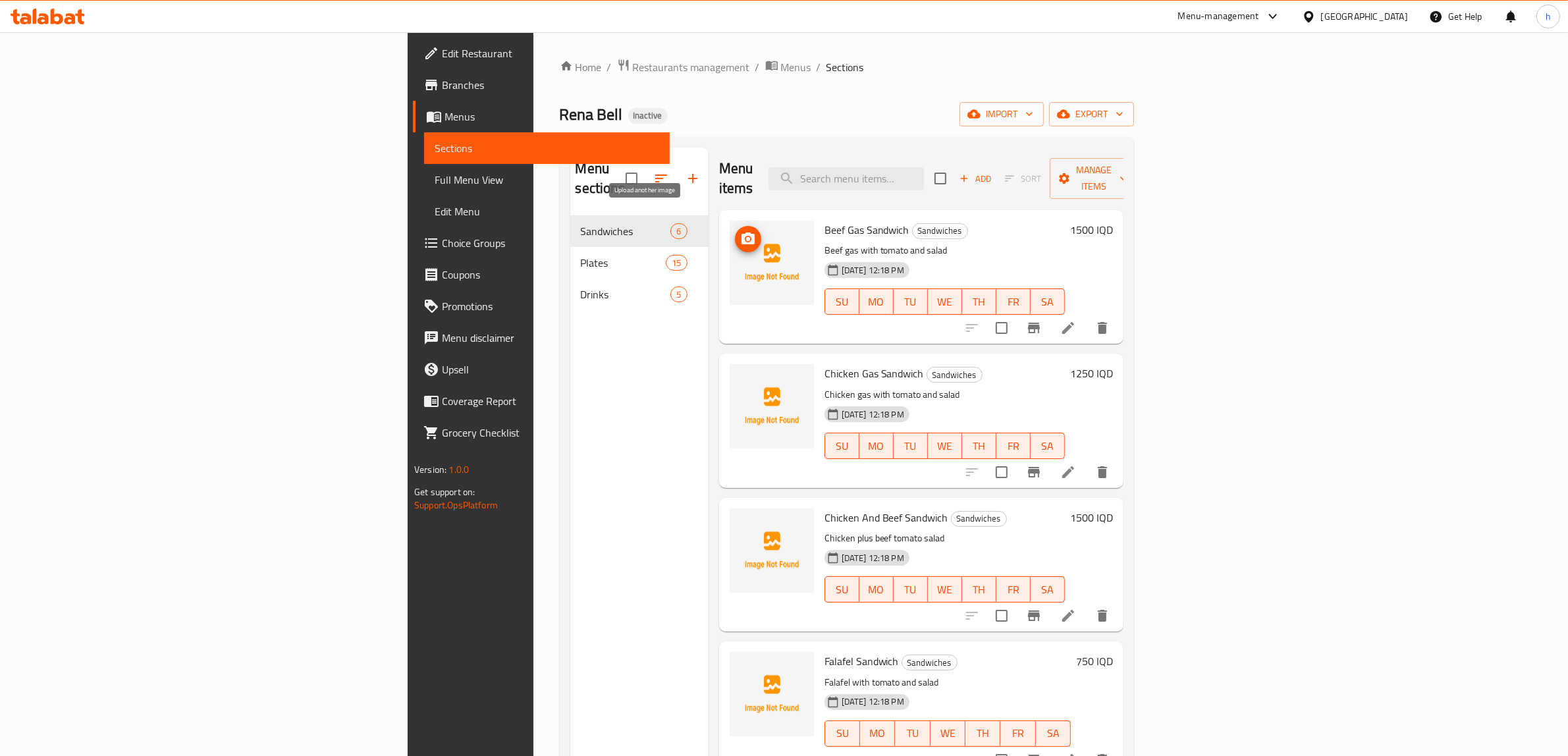
click at [735, 232] on span "upload picture" at bounding box center [748, 239] width 26 height 16
click at [730, 221] on img at bounding box center [772, 263] width 84 height 84
click at [740, 232] on icon "upload picture" at bounding box center [747, 239] width 16 height 16
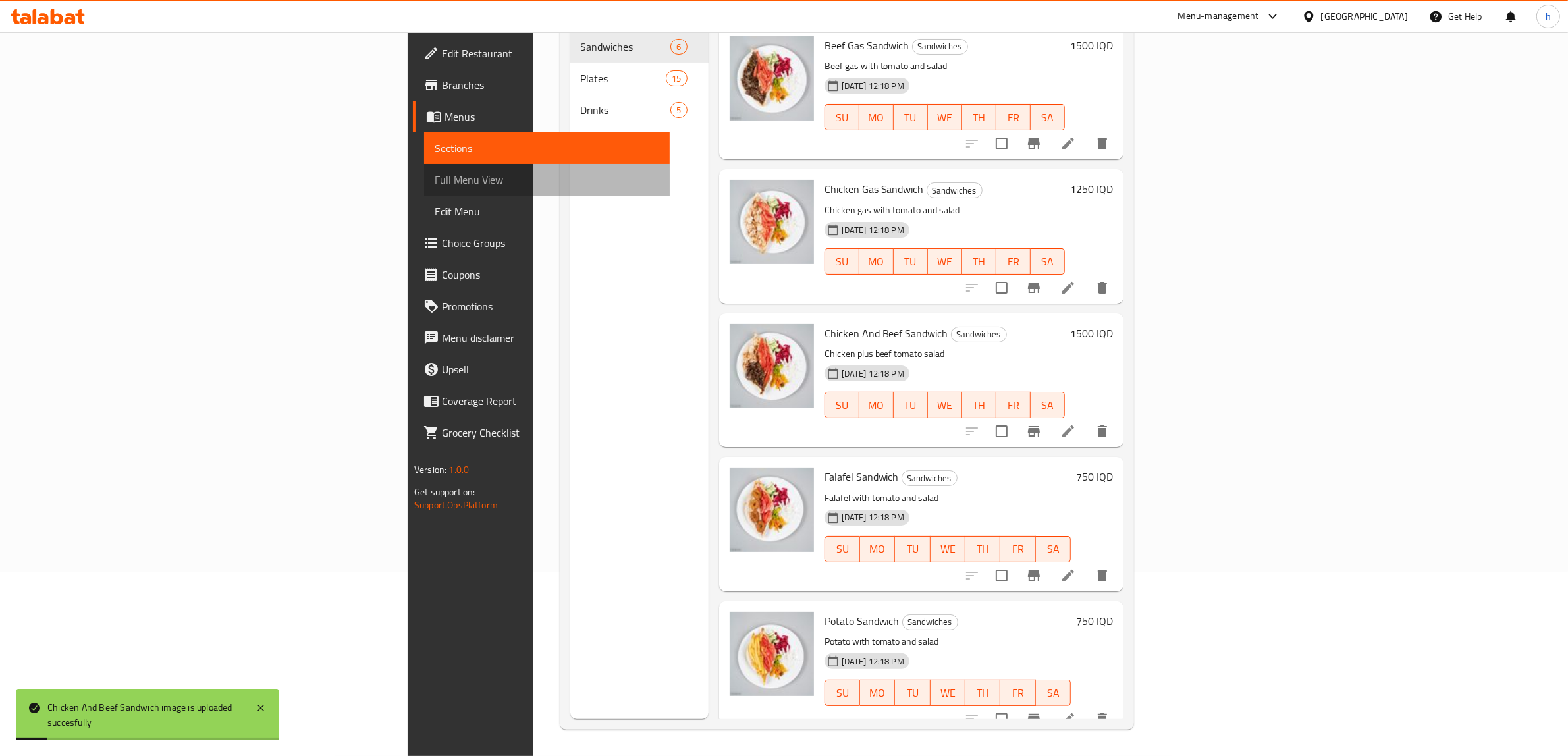
click at [434, 172] on span "Full Menu View" at bounding box center [546, 180] width 225 height 16
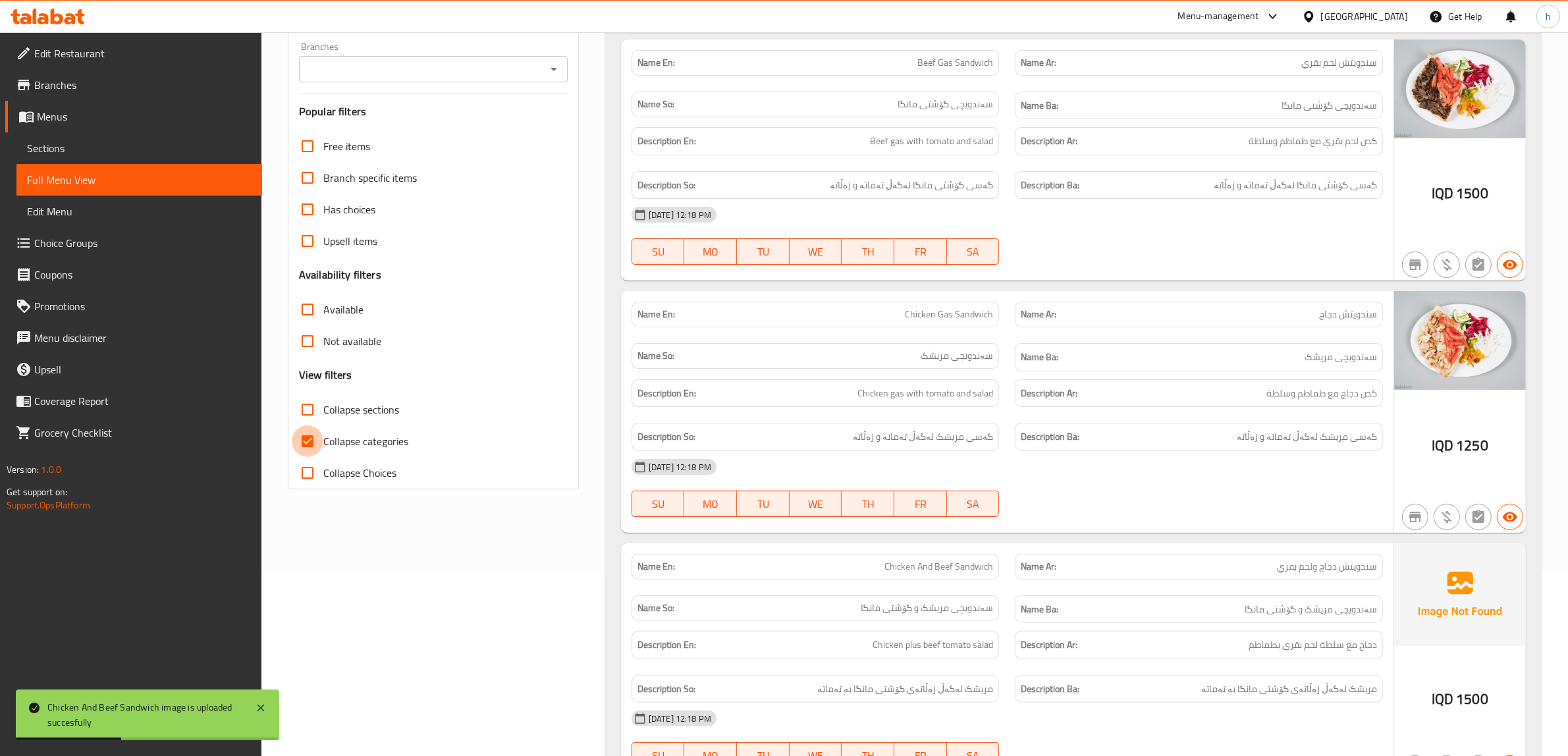
drag, startPoint x: 320, startPoint y: 433, endPoint x: 300, endPoint y: 414, distance: 27.6
click at [320, 434] on input "Collapse categories" at bounding box center [307, 441] width 31 height 31
checkbox input "false"
click at [555, 74] on icon "Open" at bounding box center [554, 68] width 16 height 16
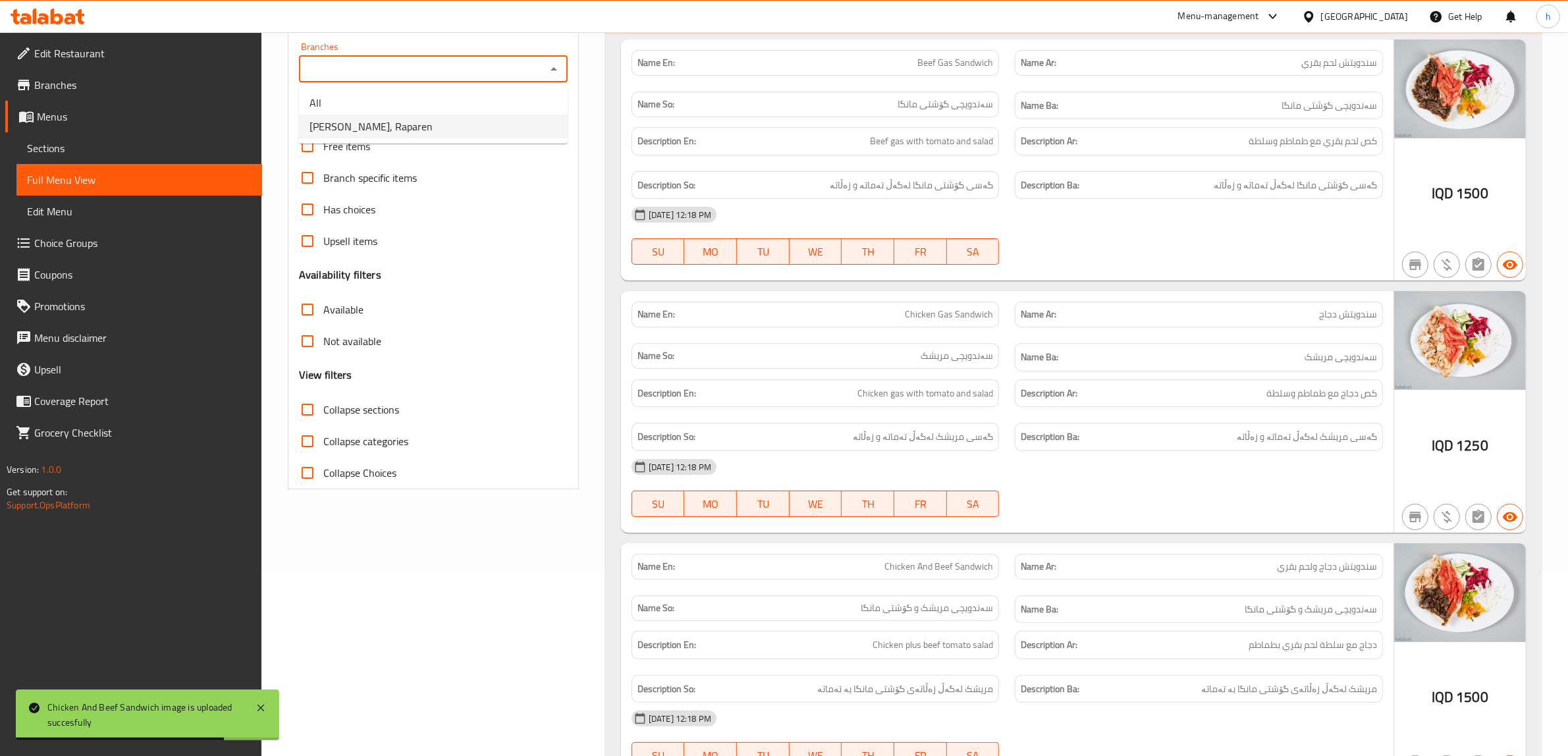
click at [399, 127] on li "Rena Bell, Raparen" at bounding box center [433, 126] width 269 height 24
type input "Rena Bell, Raparen"
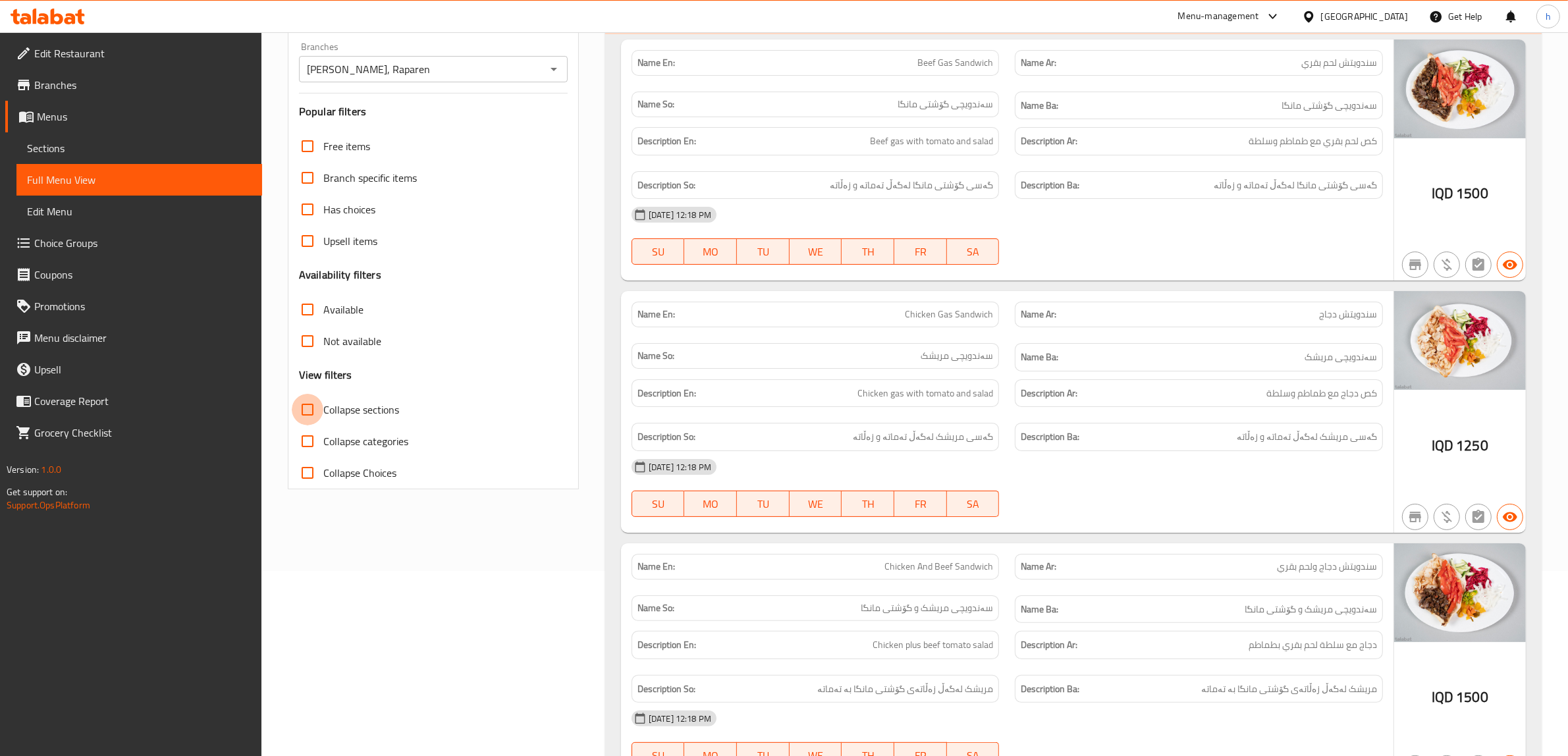
click at [310, 409] on input "Collapse sections" at bounding box center [307, 410] width 31 height 31
checkbox input "true"
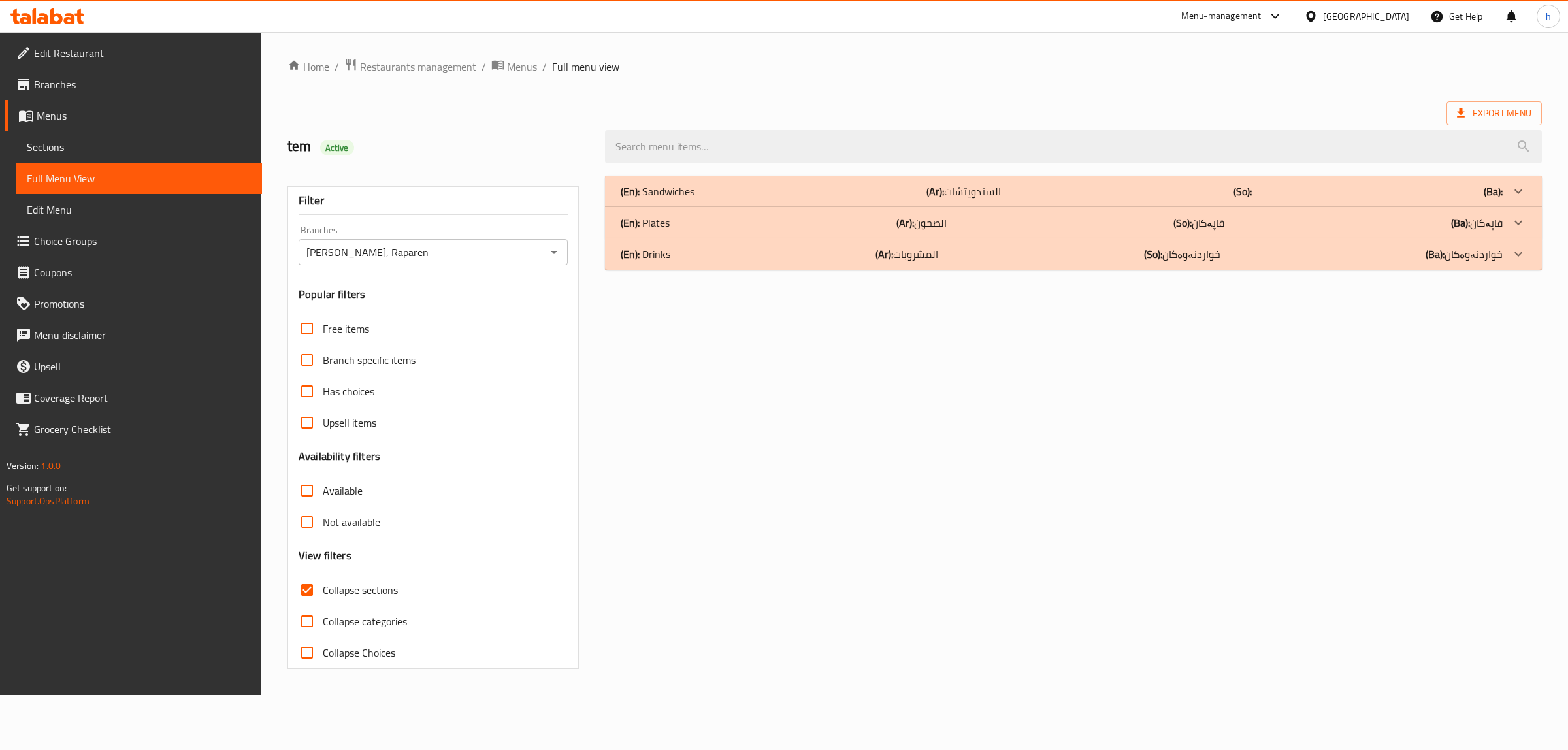
click at [710, 193] on div "(En): Sandwiches (Ar): السندويتشات (So): (Ba):" at bounding box center [1061, 191] width 882 height 16
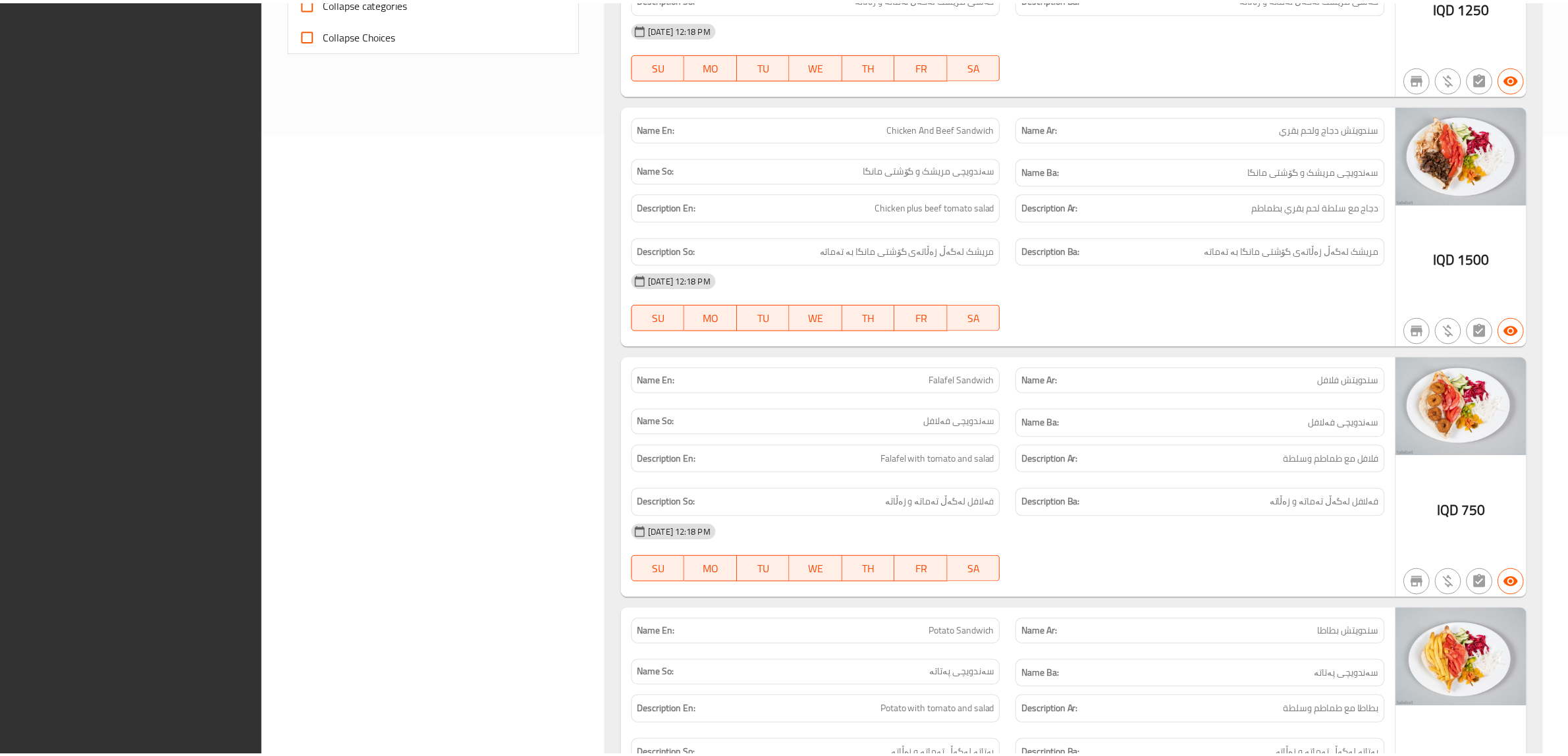
scroll to position [1104, 0]
